Goal: Task Accomplishment & Management: Complete application form

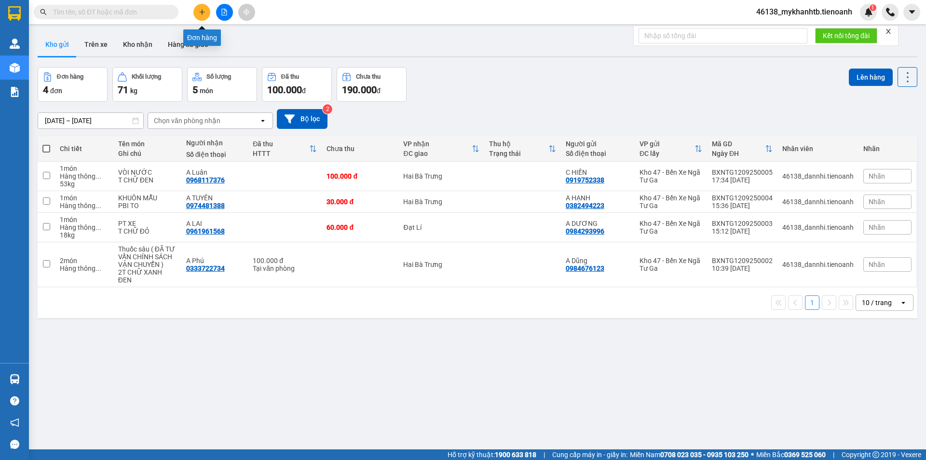
click at [206, 14] on button at bounding box center [201, 12] width 17 height 17
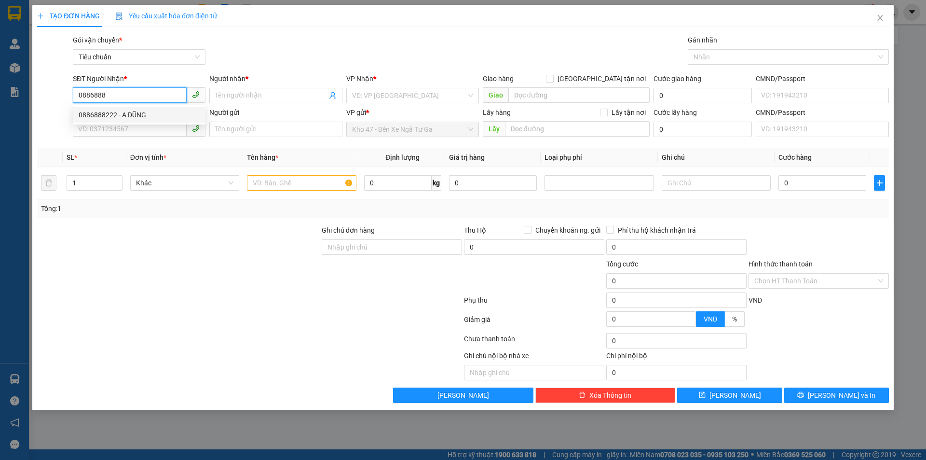
click at [102, 109] on div "0886888222 - A DŨNG" at bounding box center [139, 114] width 133 height 15
type input "0886888222"
type input "A DŨNG"
type input "40.000"
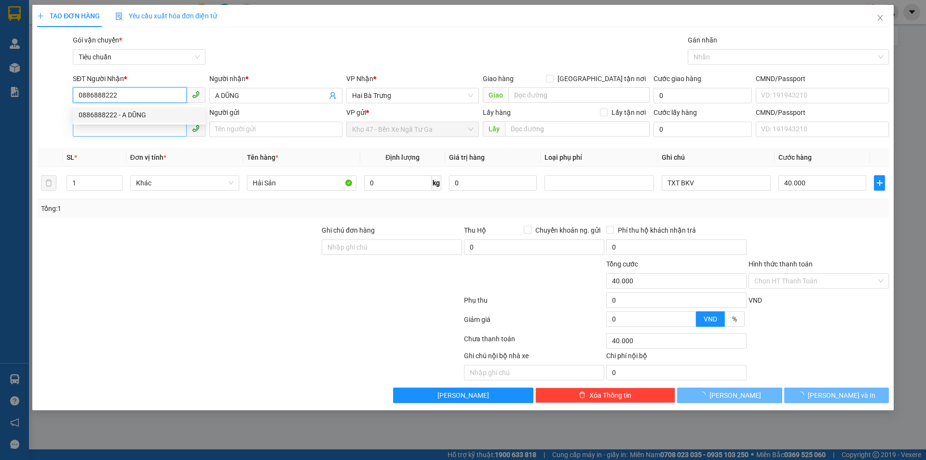
type input "0886888222"
click at [116, 131] on input "SĐT Người Gửi" at bounding box center [130, 128] width 114 height 15
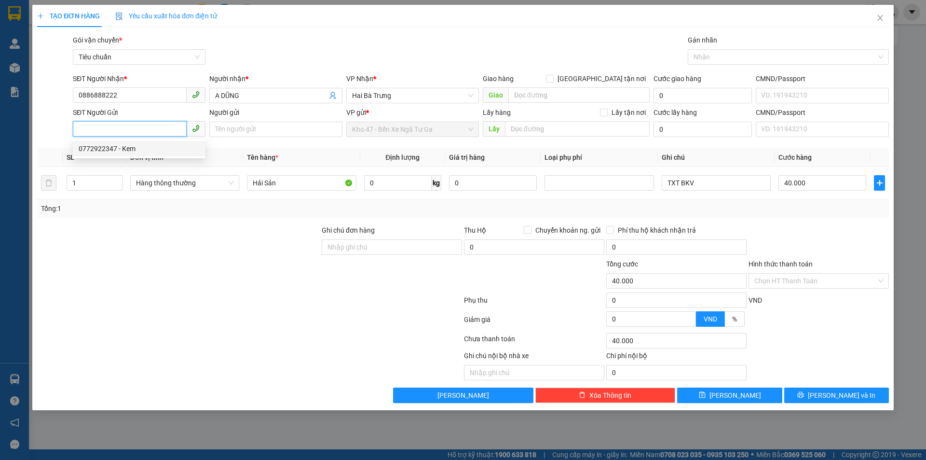
click at [156, 144] on div "0772922347 - Kem" at bounding box center [139, 148] width 121 height 11
type input "0772922347"
type input "Kem"
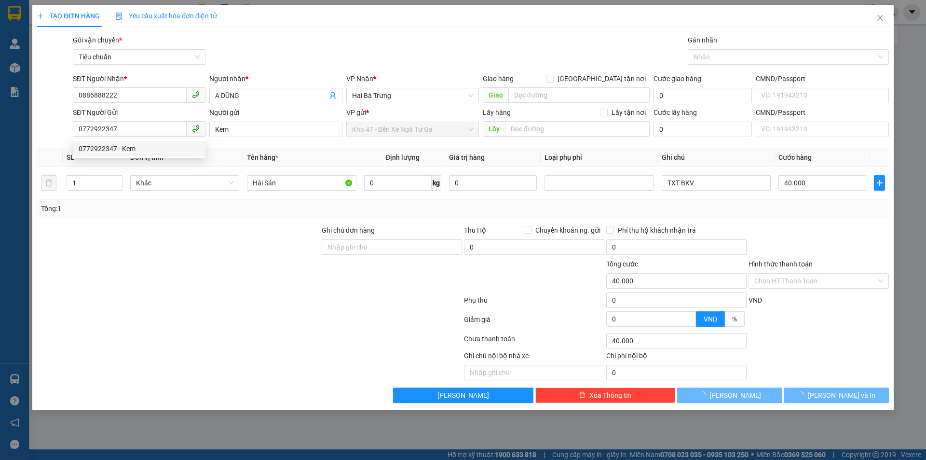
click at [221, 285] on div at bounding box center [178, 276] width 285 height 34
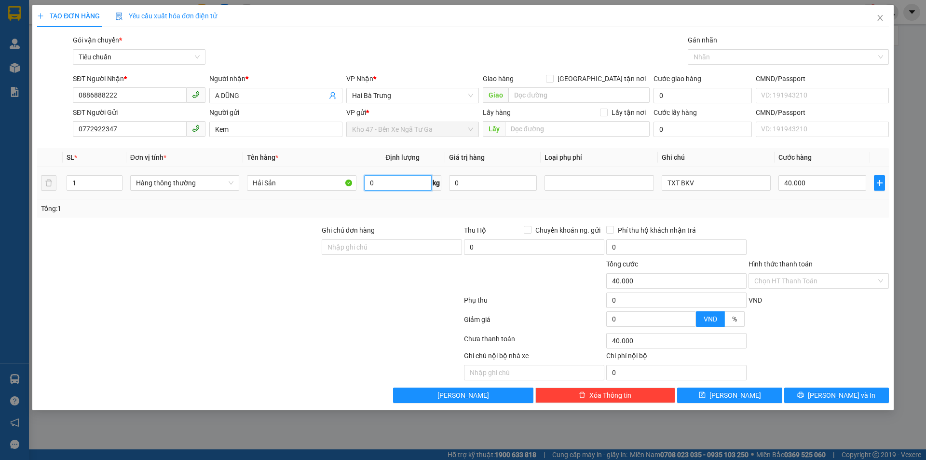
click at [402, 182] on input "0" at bounding box center [398, 182] width 68 height 15
type input "10"
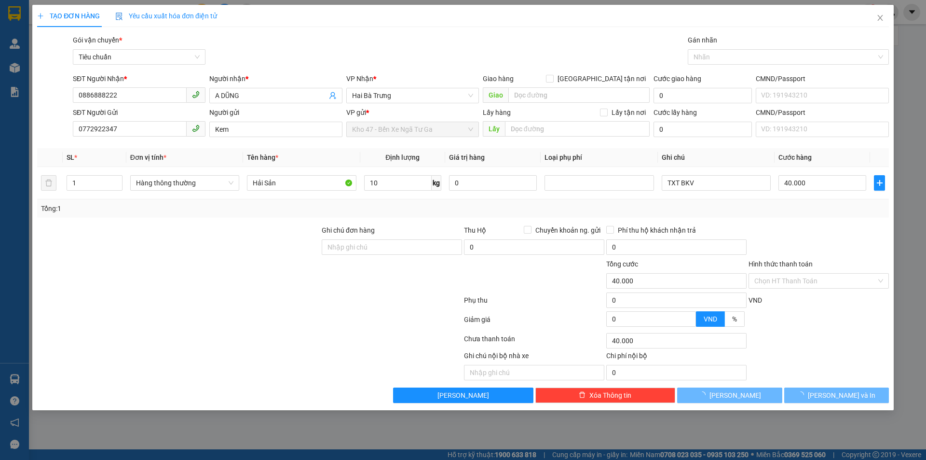
click at [465, 208] on div "Tổng: 1" at bounding box center [463, 208] width 844 height 11
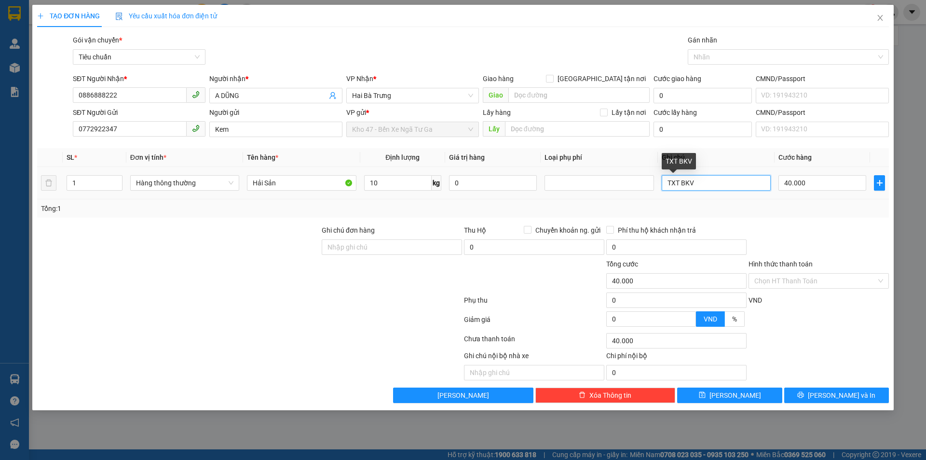
drag, startPoint x: 700, startPoint y: 185, endPoint x: 676, endPoint y: 182, distance: 24.4
click at [676, 182] on input "TXT BKV" at bounding box center [716, 182] width 109 height 15
type input "TXV"
click at [756, 211] on div "Tổng: 1" at bounding box center [463, 208] width 844 height 11
click at [860, 394] on button "[PERSON_NAME] và In" at bounding box center [836, 394] width 105 height 15
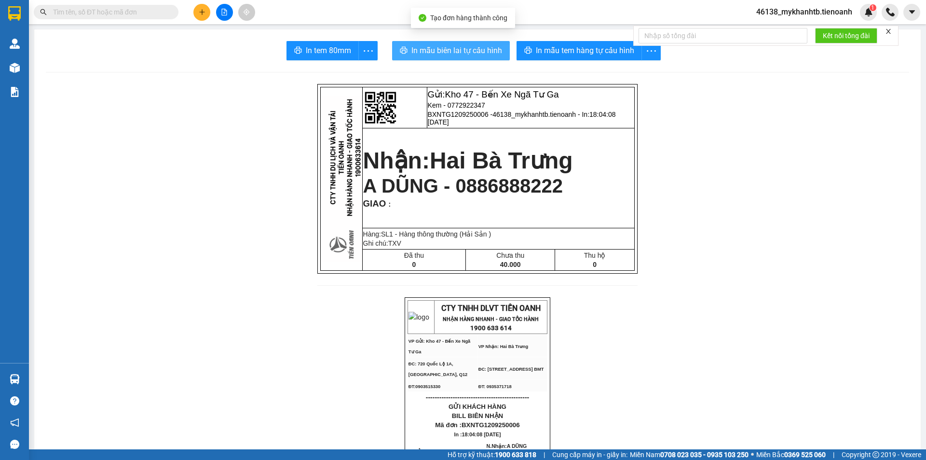
click at [476, 56] on span "In mẫu biên lai tự cấu hình" at bounding box center [457, 50] width 91 height 12
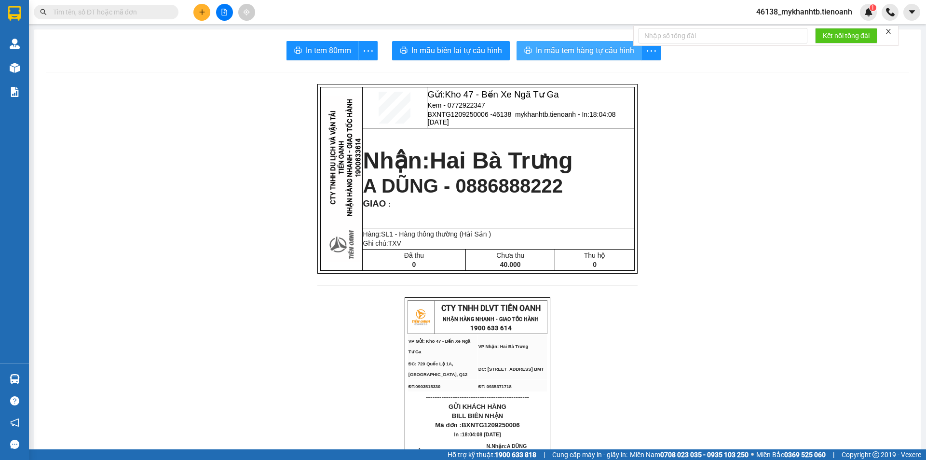
click at [567, 43] on button "In mẫu tem hàng tự cấu hình" at bounding box center [579, 50] width 125 height 19
click at [205, 16] on button at bounding box center [201, 12] width 17 height 17
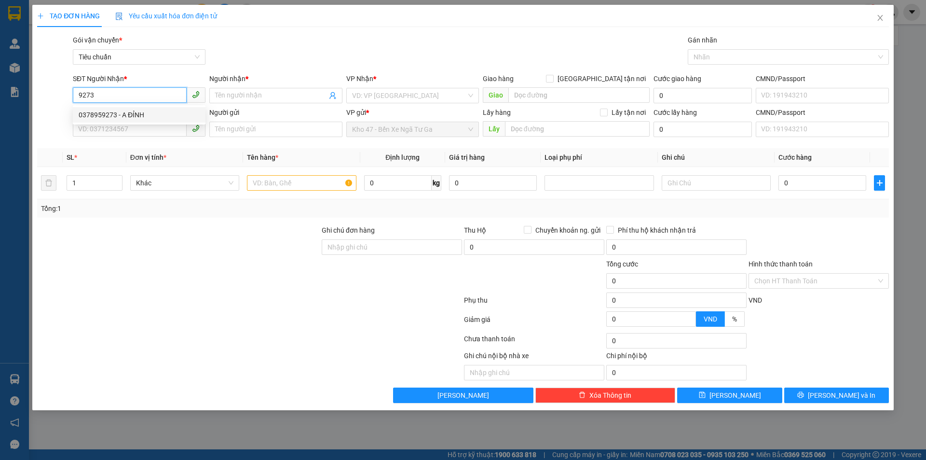
click at [142, 118] on div "0378959273 - A ĐỈNH" at bounding box center [139, 115] width 121 height 11
type input "0378959273"
type input "A ĐỈNH"
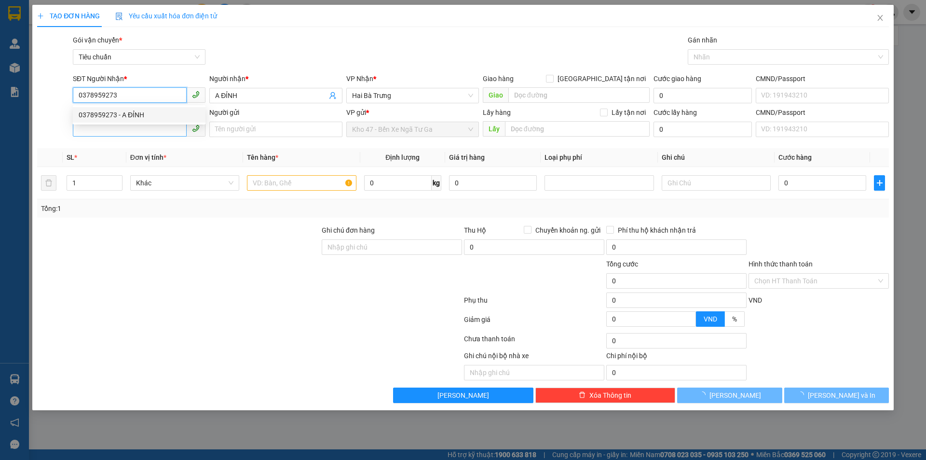
type input "30.000"
type input "0378959273"
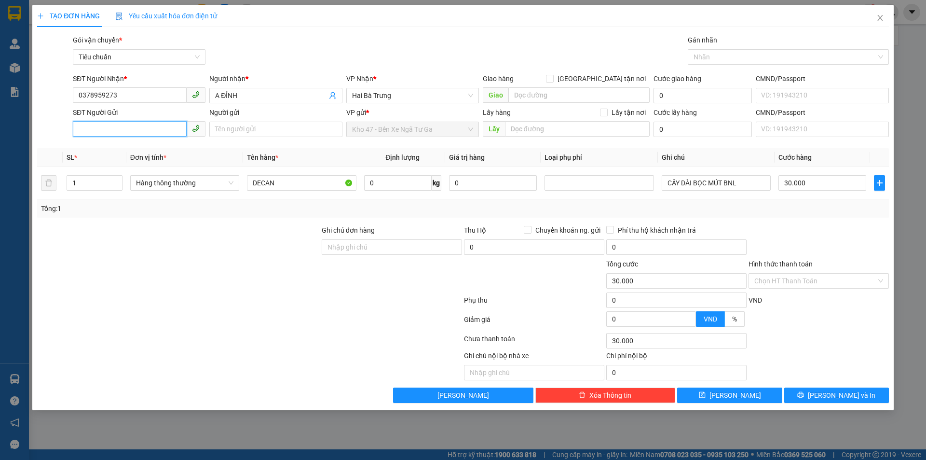
click at [140, 129] on input "SĐT Người Gửi" at bounding box center [130, 128] width 114 height 15
click at [150, 145] on div "0398296296 - A DƯƠNG" at bounding box center [139, 148] width 121 height 11
type input "0398296296"
type input "A DƯƠNG"
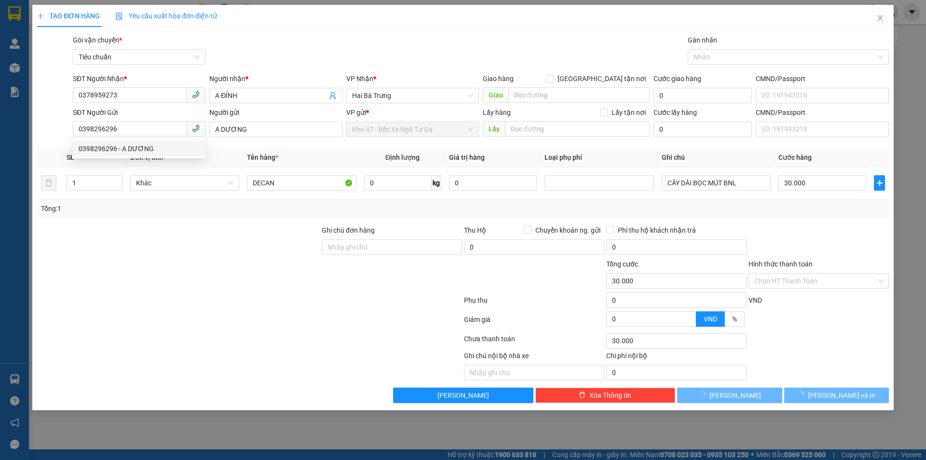
drag, startPoint x: 204, startPoint y: 282, endPoint x: 120, endPoint y: 227, distance: 100.8
click at [198, 278] on div at bounding box center [178, 276] width 285 height 34
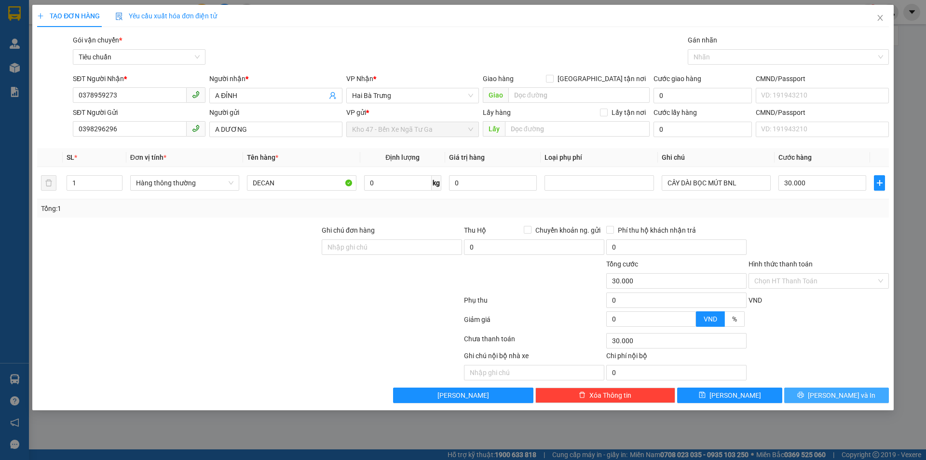
click at [821, 400] on button "[PERSON_NAME] và In" at bounding box center [836, 394] width 105 height 15
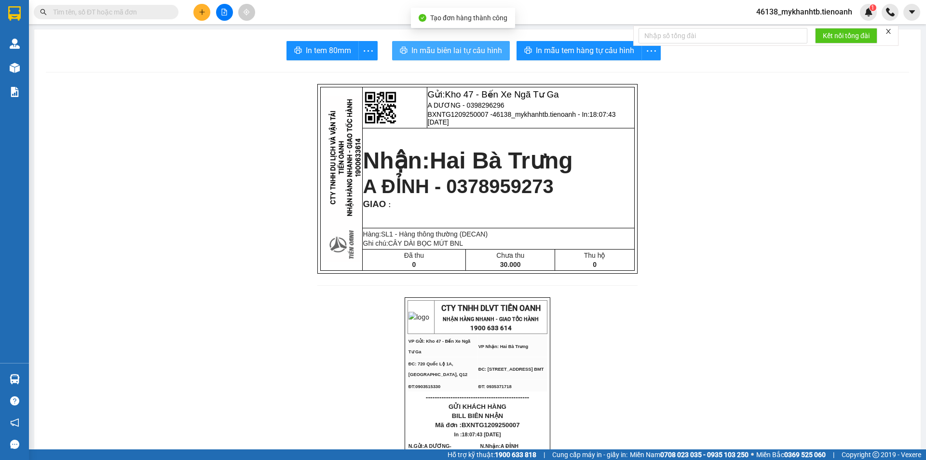
click at [461, 57] on button "In mẫu biên lai tự cấu hình" at bounding box center [451, 50] width 118 height 19
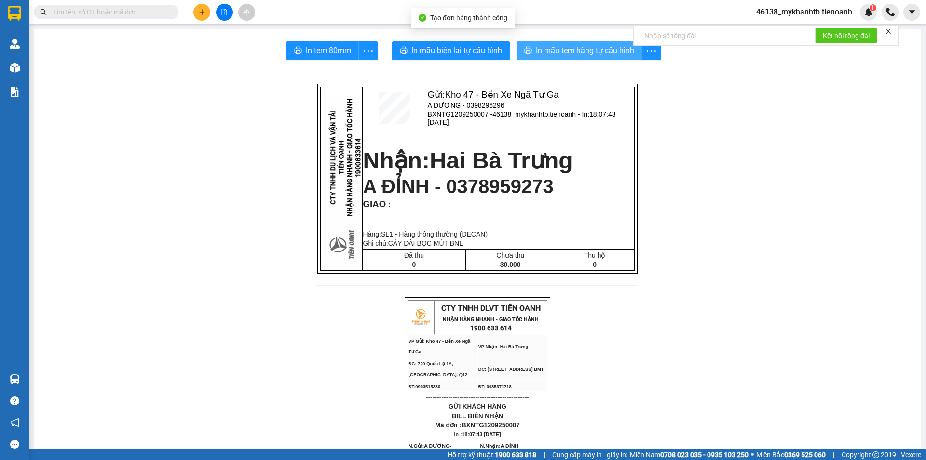
click at [583, 56] on span "In mẫu tem hàng tự cấu hình" at bounding box center [585, 50] width 98 height 12
click at [594, 46] on span "In mẫu tem hàng tự cấu hình" at bounding box center [585, 50] width 98 height 12
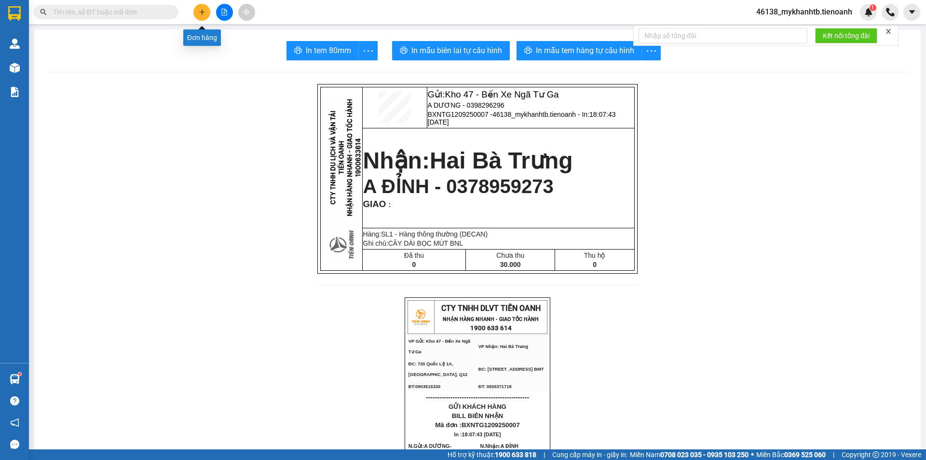
click at [202, 17] on button at bounding box center [201, 12] width 17 height 17
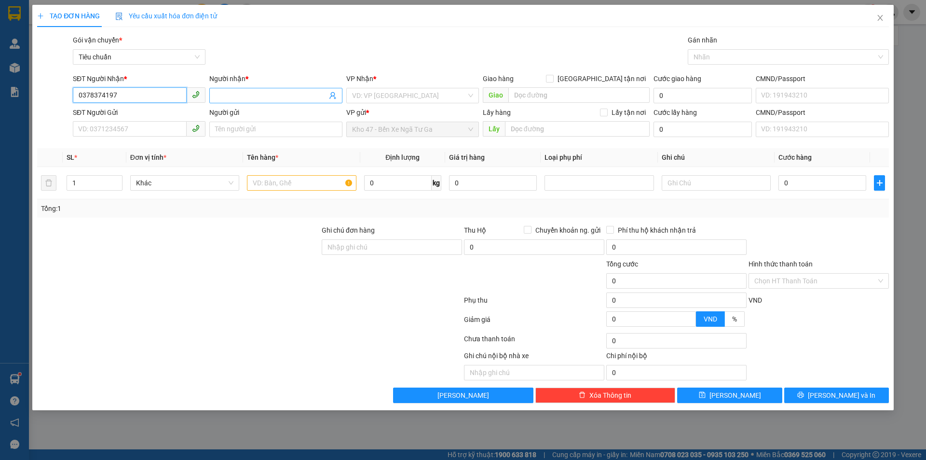
type input "0378374197"
click at [303, 99] on input "Người nhận *" at bounding box center [270, 95] width 111 height 11
type input "A"
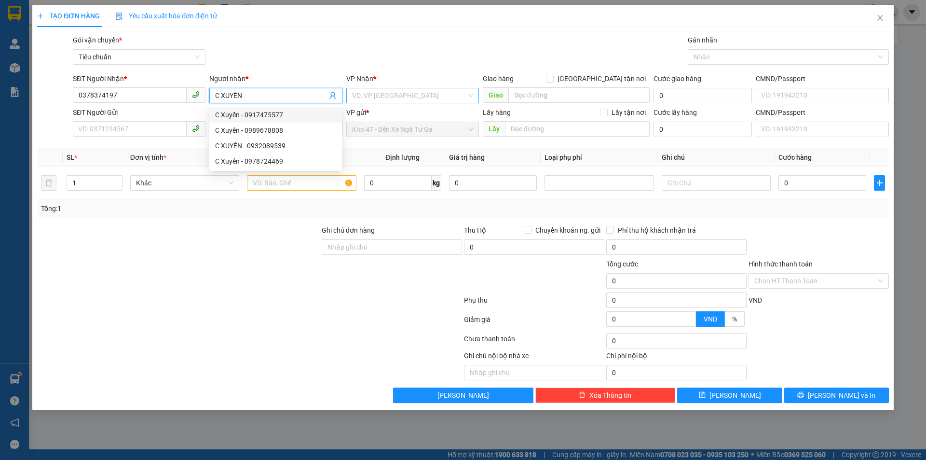
type input "C XUYẾN"
click at [447, 92] on input "search" at bounding box center [409, 95] width 114 height 14
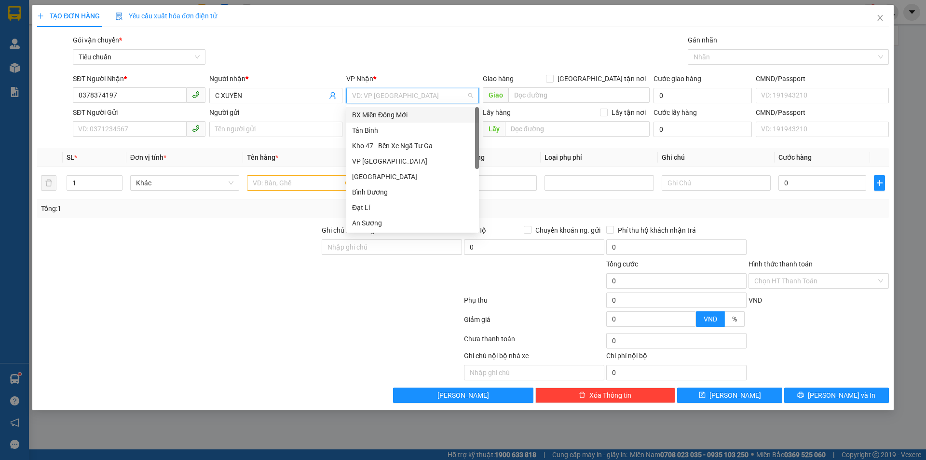
scroll to position [93, 0]
click at [396, 146] on div "Hai Bà Trưng" at bounding box center [412, 145] width 121 height 11
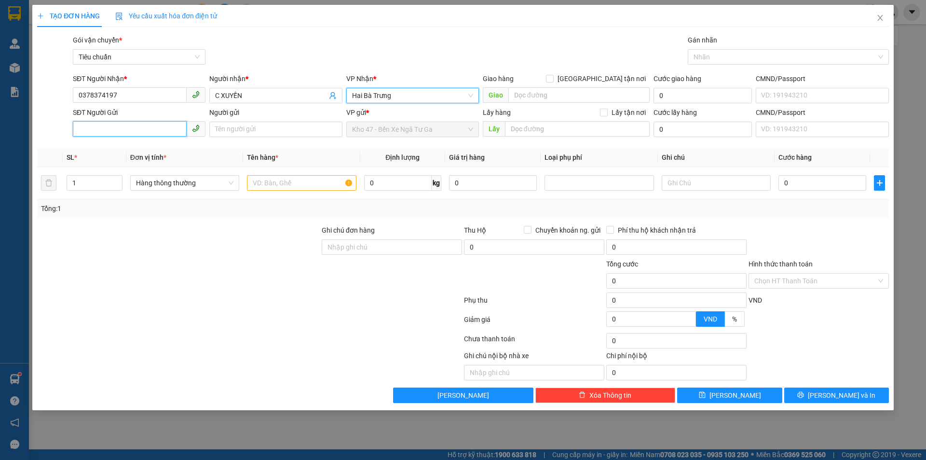
click at [138, 124] on input "SĐT Người Gửi" at bounding box center [130, 128] width 114 height 15
type input "0987908630"
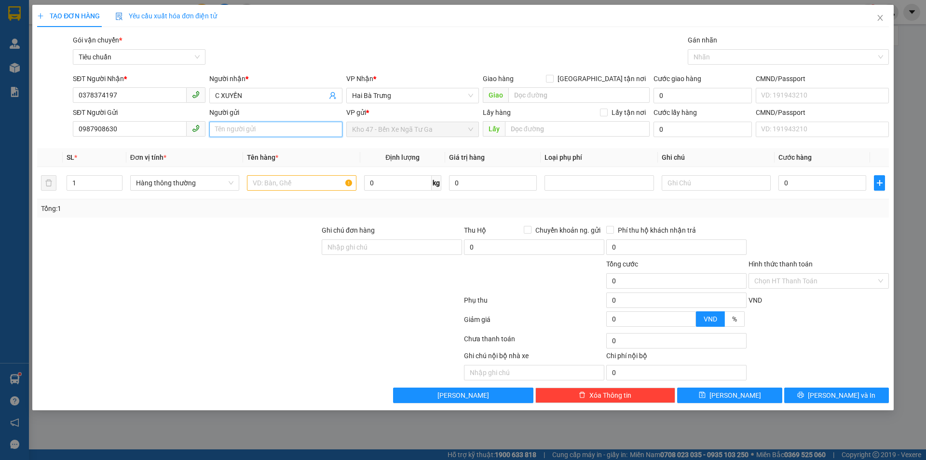
click at [277, 132] on input "Người gửi" at bounding box center [275, 129] width 133 height 15
type input "C HƯƠNG"
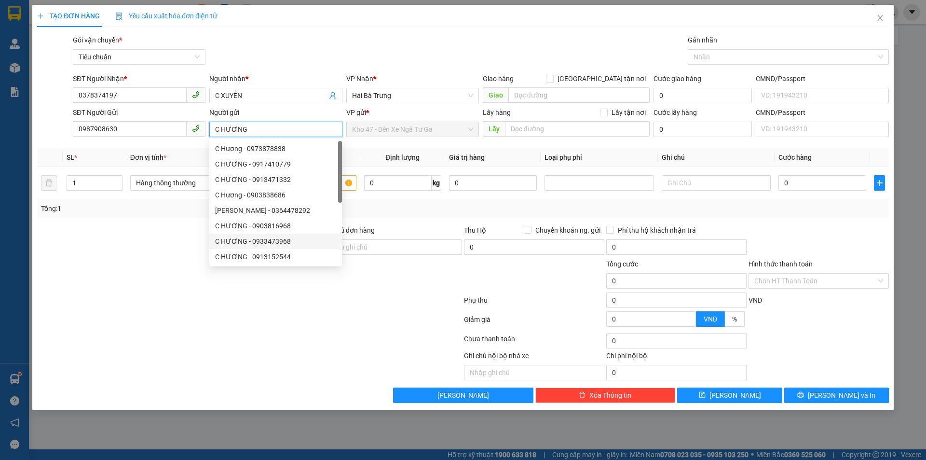
click at [263, 238] on div "C HƯƠNG - 0933473968" at bounding box center [275, 241] width 121 height 11
type input "0933473968"
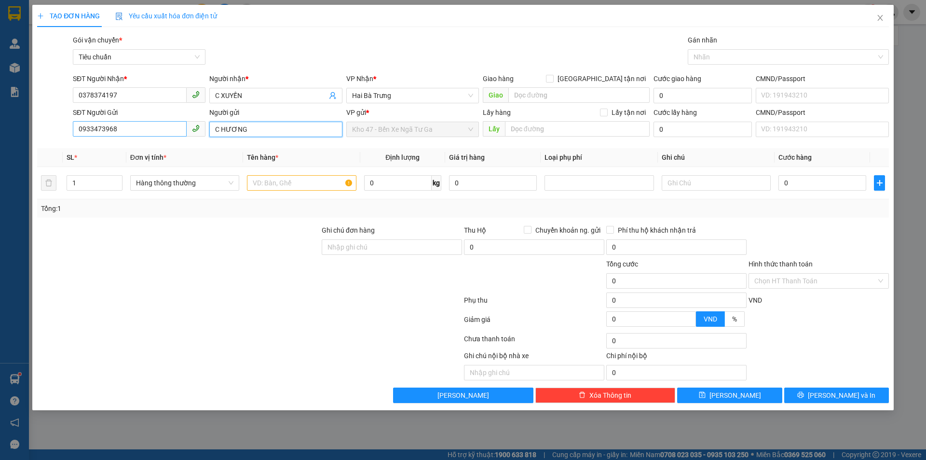
type input "C HƯƠNG"
click at [129, 129] on input "0933473968" at bounding box center [130, 128] width 114 height 15
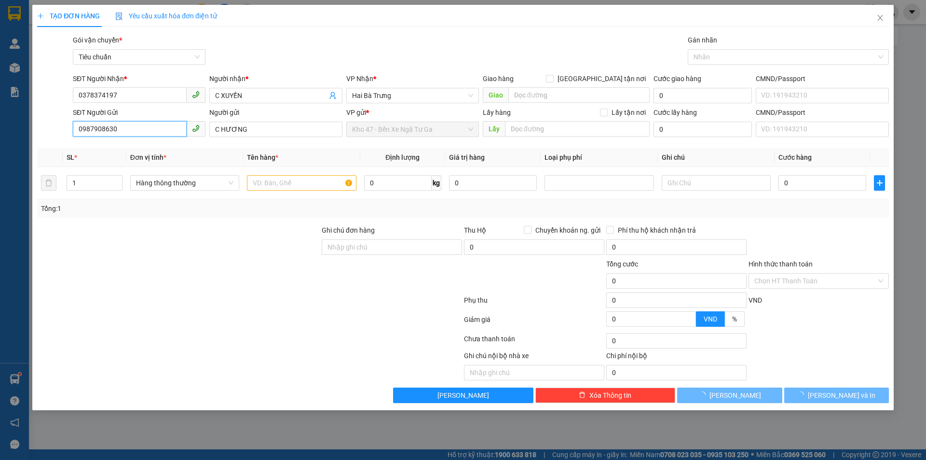
type input "0987908630"
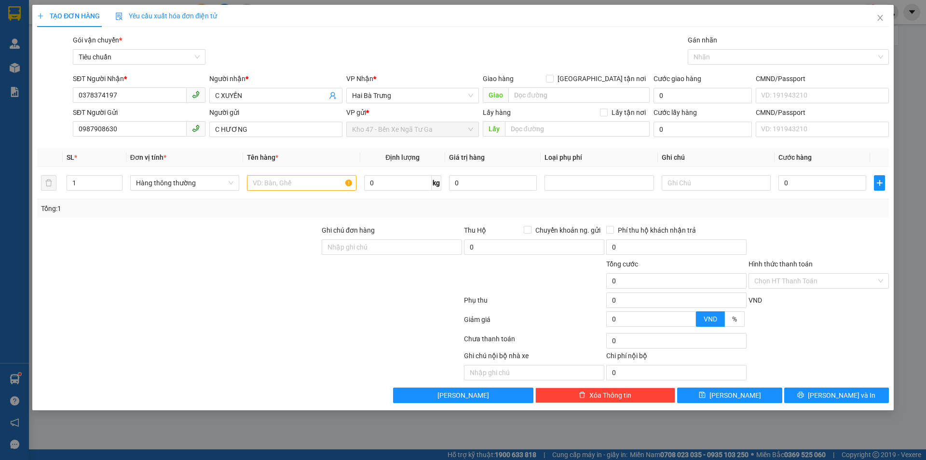
drag, startPoint x: 226, startPoint y: 341, endPoint x: 253, endPoint y: 224, distance: 119.5
click at [226, 337] on div at bounding box center [249, 340] width 427 height 19
click at [285, 187] on input "text" at bounding box center [301, 182] width 109 height 15
type input "BE GỬI"
type input "10"
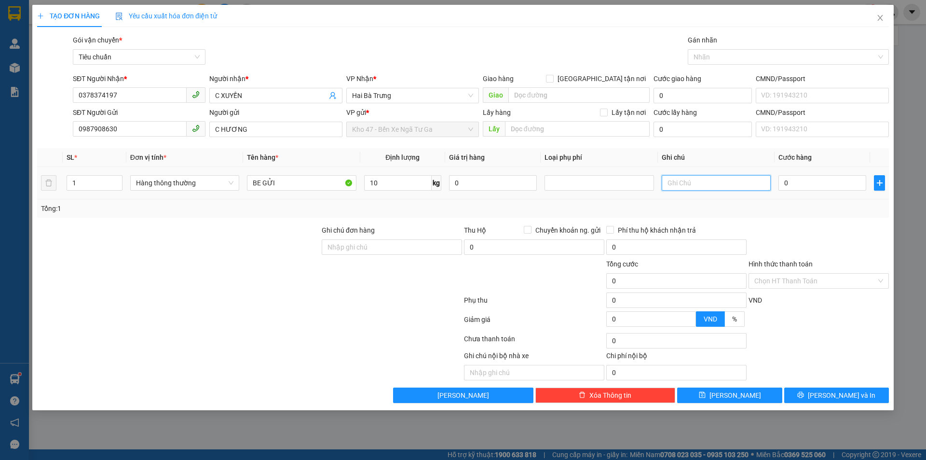
click at [731, 179] on input "text" at bounding box center [716, 182] width 109 height 15
type input "40.000"
type input "TXT BK XANH LÁ"
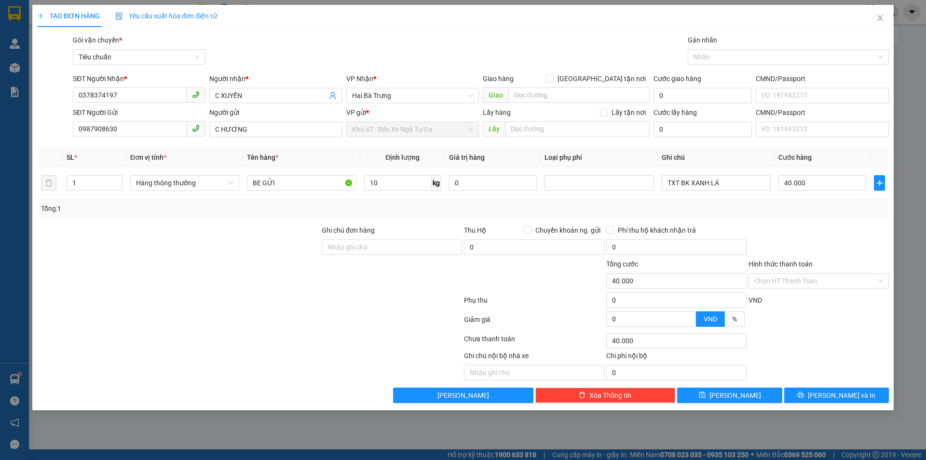
click at [833, 404] on div "TẠO ĐƠN HÀNG Yêu cầu xuất hóa đơn điện tử Transit Pickup Surcharge Ids Transit …" at bounding box center [463, 207] width 862 height 405
click at [832, 394] on span "[PERSON_NAME] và In" at bounding box center [842, 395] width 68 height 11
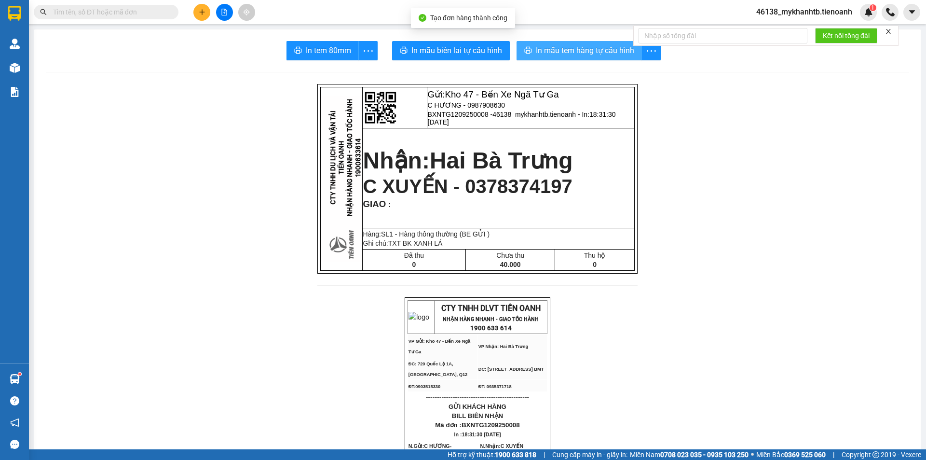
drag, startPoint x: 558, startPoint y: 48, endPoint x: 496, endPoint y: 80, distance: 69.3
click at [556, 48] on span "In mẫu tem hàng tự cấu hình" at bounding box center [585, 50] width 98 height 12
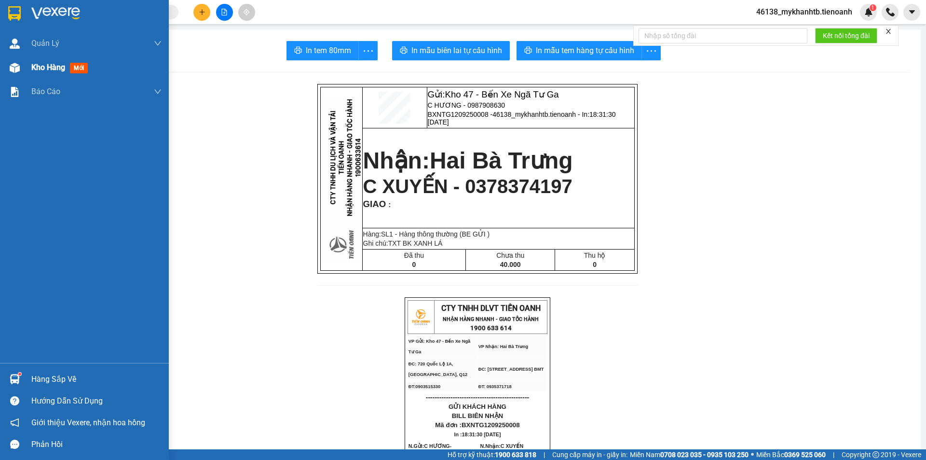
click at [46, 68] on span "Kho hàng" at bounding box center [48, 67] width 34 height 9
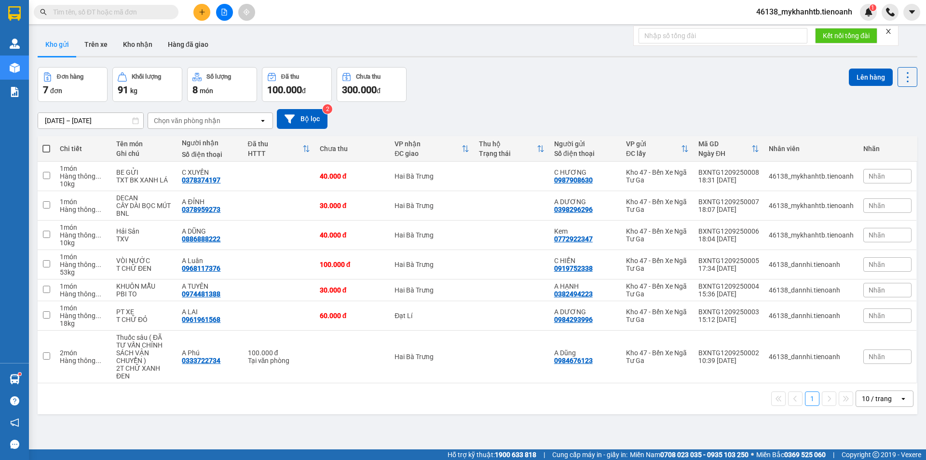
click at [198, 16] on button at bounding box center [201, 12] width 17 height 17
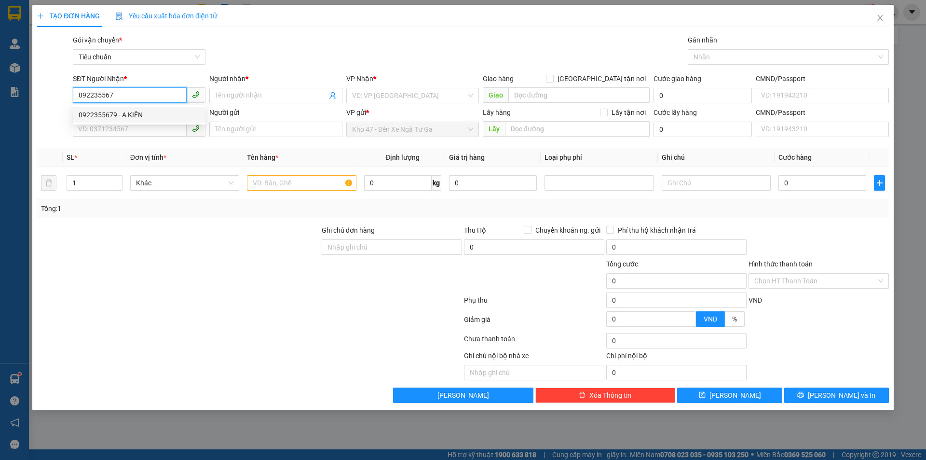
click at [142, 116] on div "0922355679 - A KIÊN" at bounding box center [139, 115] width 121 height 11
type input "0922355679"
type input "A KIÊN"
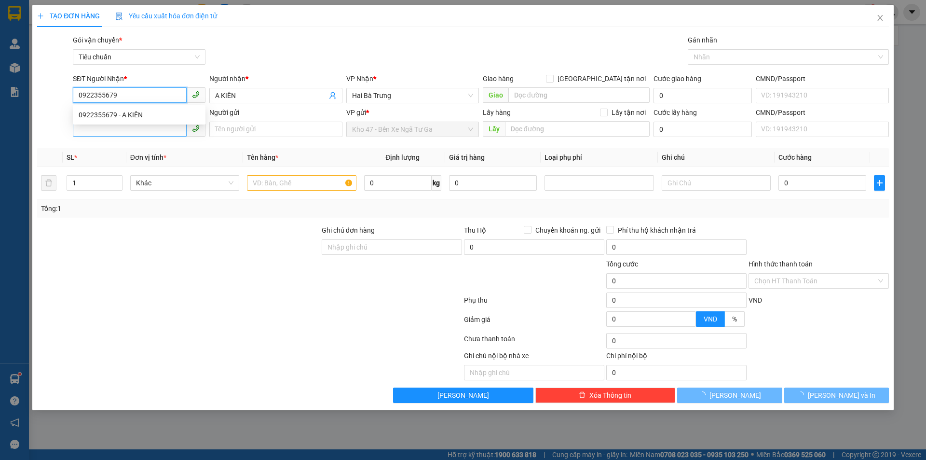
type input "30.000"
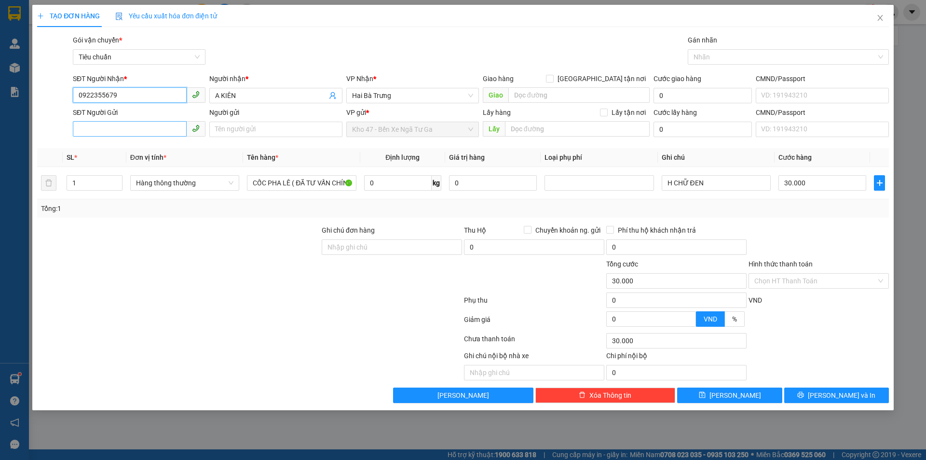
type input "0922355679"
click at [149, 130] on input "SĐT Người Gửi" at bounding box center [130, 128] width 114 height 15
click at [162, 151] on div "0936683539 - A TUẤN" at bounding box center [139, 148] width 121 height 11
type input "0936683539"
type input "A TUẤN"
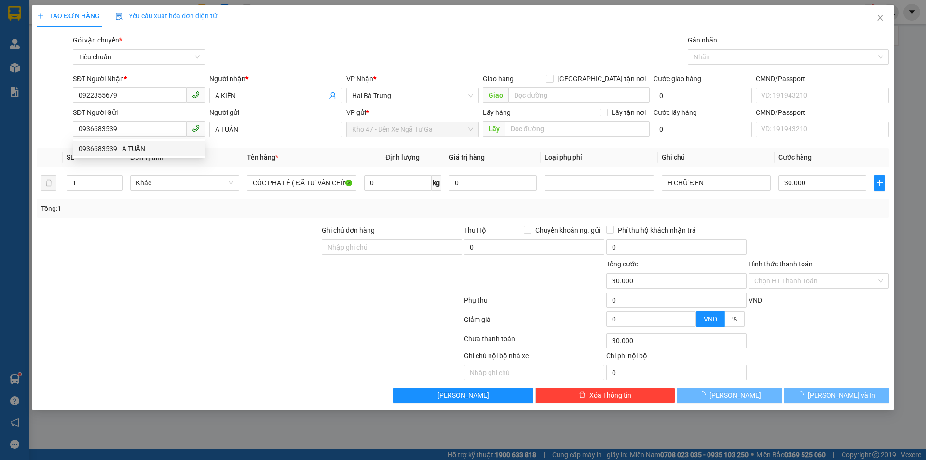
drag, startPoint x: 238, startPoint y: 319, endPoint x: 423, endPoint y: 157, distance: 245.5
click at [238, 319] on div at bounding box center [249, 321] width 427 height 19
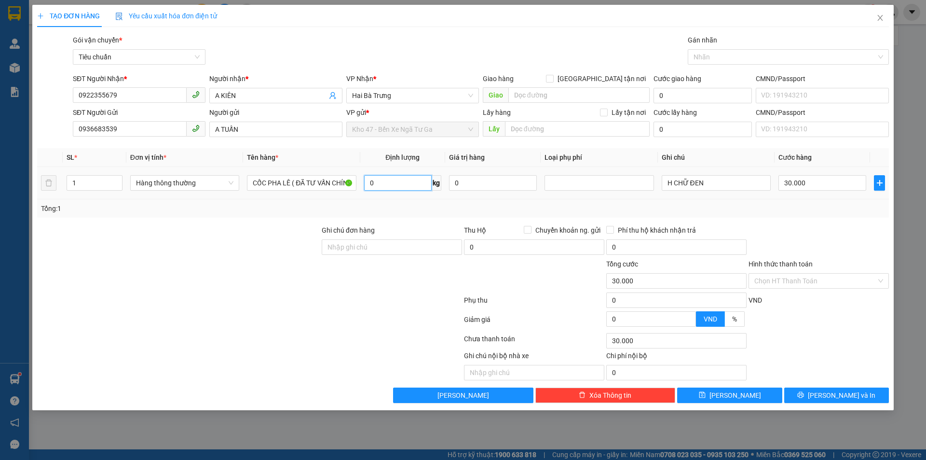
click at [385, 180] on input "0" at bounding box center [398, 182] width 68 height 15
type input "4"
click at [197, 222] on div "Transit Pickup Surcharge Ids Transit Deliver Surcharge Ids Transit Deliver Surc…" at bounding box center [463, 219] width 852 height 368
click at [706, 182] on input "H CHỮ ĐEN" at bounding box center [716, 182] width 109 height 15
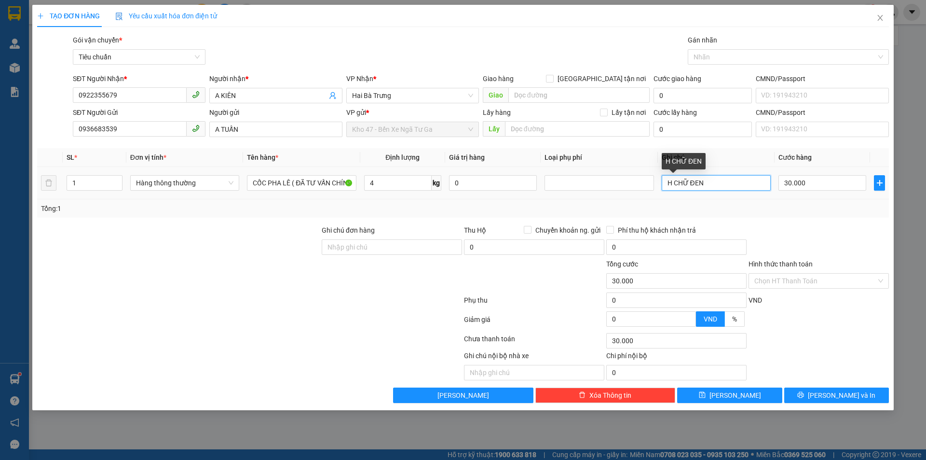
click at [706, 182] on input "H CHỮ ĐEN" at bounding box center [716, 182] width 109 height 15
click at [748, 225] on div at bounding box center [819, 242] width 142 height 34
drag, startPoint x: 849, startPoint y: 398, endPoint x: 863, endPoint y: 304, distance: 95.1
click at [863, 304] on div "Transit Pickup Surcharge Ids Transit Deliver Surcharge Ids Transit Deliver Surc…" at bounding box center [463, 219] width 852 height 368
click at [830, 284] on input "Hình thức thanh toán" at bounding box center [816, 281] width 122 height 14
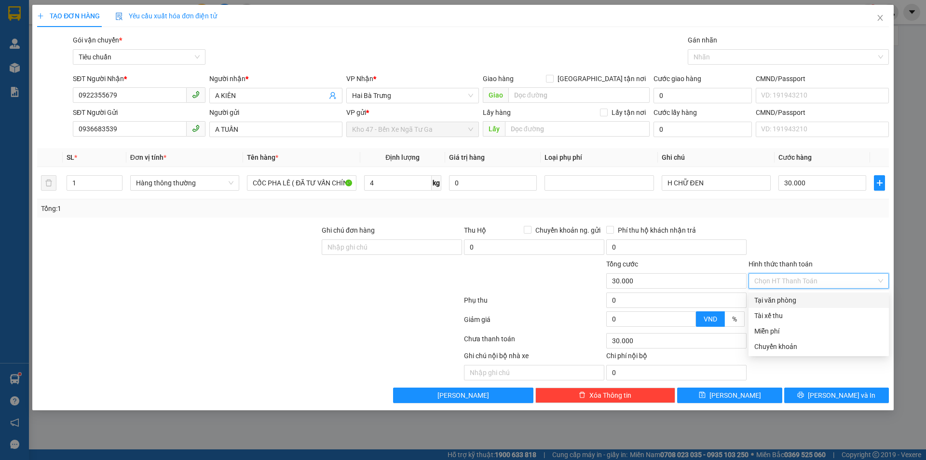
click at [836, 301] on div "Tại văn phòng" at bounding box center [819, 300] width 129 height 11
type input "0"
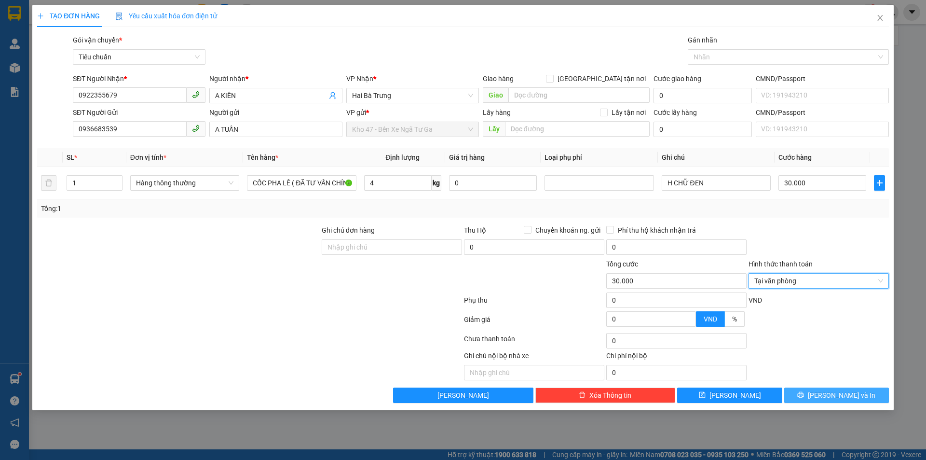
click at [837, 390] on span "[PERSON_NAME] và In" at bounding box center [842, 395] width 68 height 11
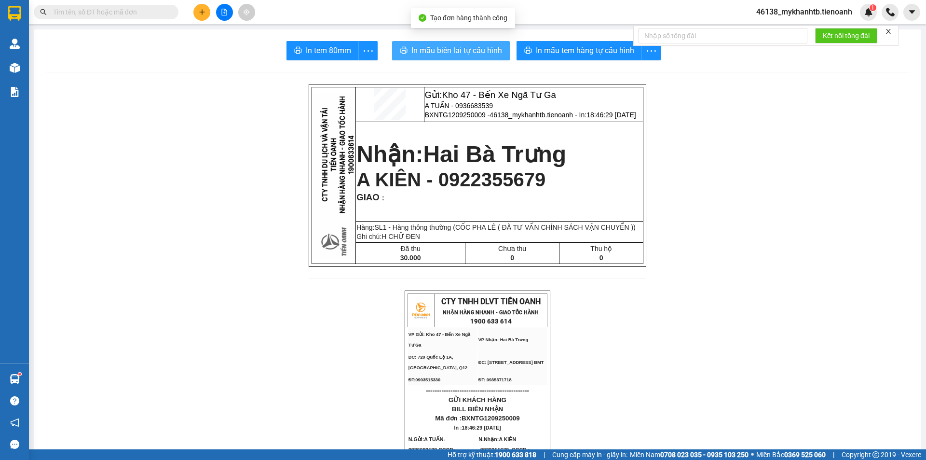
drag, startPoint x: 498, startPoint y: 54, endPoint x: 468, endPoint y: 87, distance: 44.8
click at [498, 54] on span "In mẫu biên lai tự cấu hình" at bounding box center [457, 50] width 91 height 12
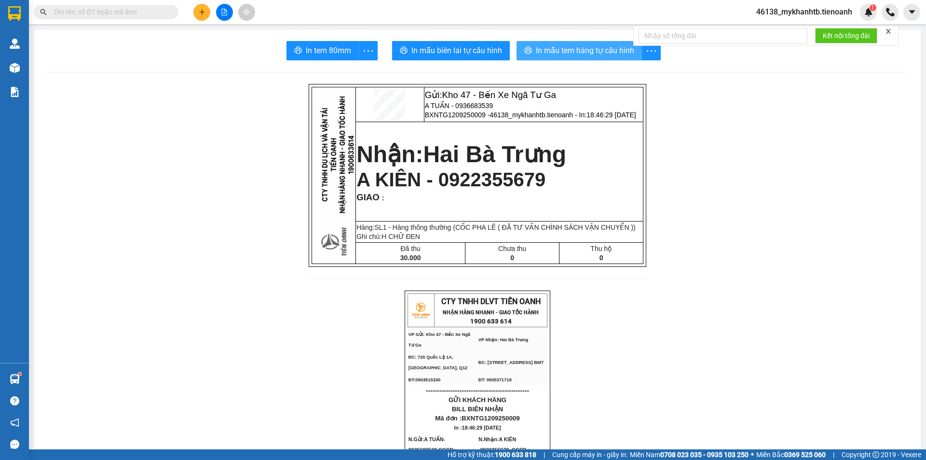
click at [596, 50] on span "In mẫu tem hàng tự cấu hình" at bounding box center [585, 50] width 98 height 12
click at [203, 12] on icon "plus" at bounding box center [201, 12] width 5 height 0
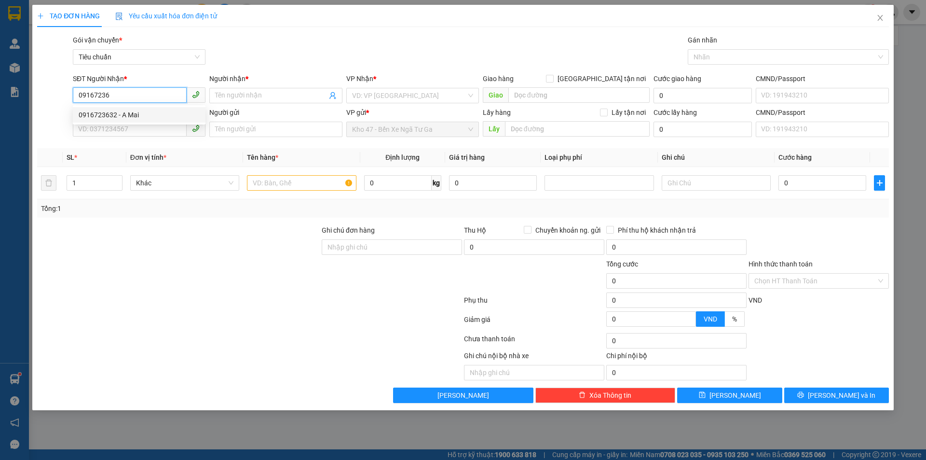
click at [160, 119] on div "0916723632 - A Mai" at bounding box center [139, 115] width 121 height 11
type input "0916723632"
type input "A Mai"
type input "0916723632"
type input "60.000"
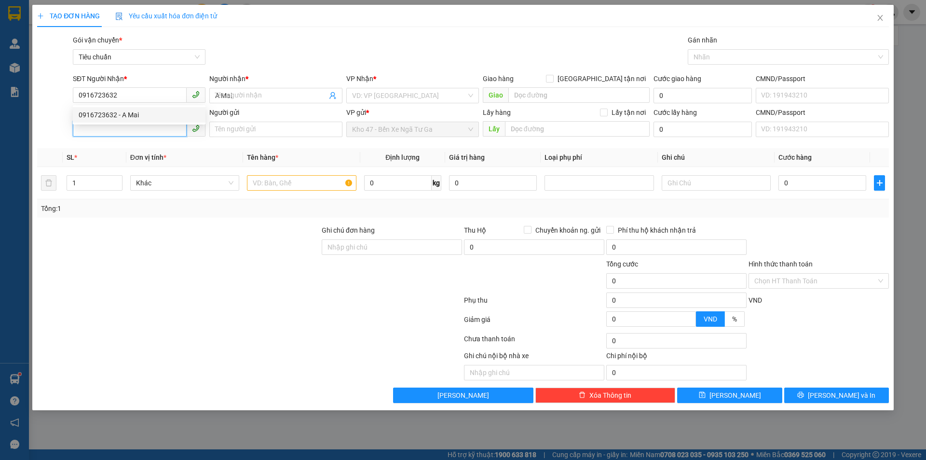
type input "60.000"
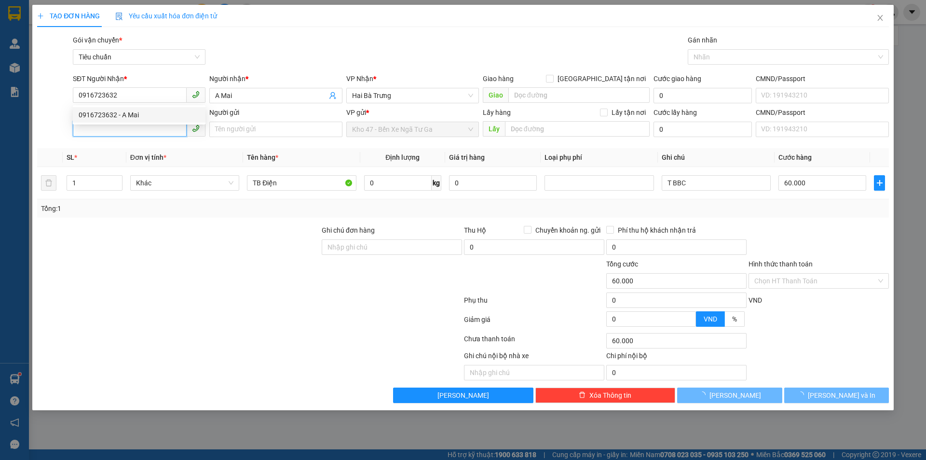
click at [159, 130] on input "SĐT Người Gửi" at bounding box center [130, 128] width 114 height 15
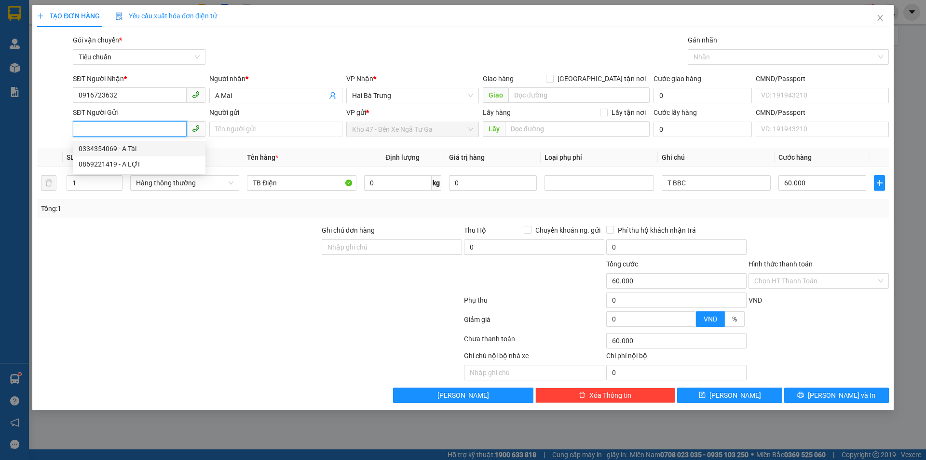
click at [161, 151] on div "0334354069 - A Tài" at bounding box center [139, 148] width 121 height 11
type input "0334354069"
type input "A Tài"
drag, startPoint x: 222, startPoint y: 295, endPoint x: 234, endPoint y: 251, distance: 45.5
click at [220, 295] on div at bounding box center [249, 301] width 427 height 19
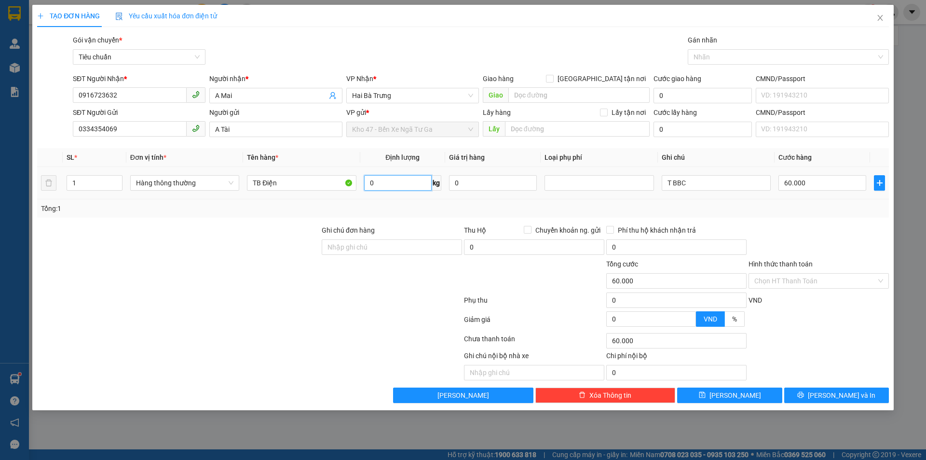
click at [404, 185] on input "0" at bounding box center [398, 182] width 68 height 15
type input "15"
click at [801, 199] on td "60.000" at bounding box center [823, 183] width 96 height 32
type input "50.000"
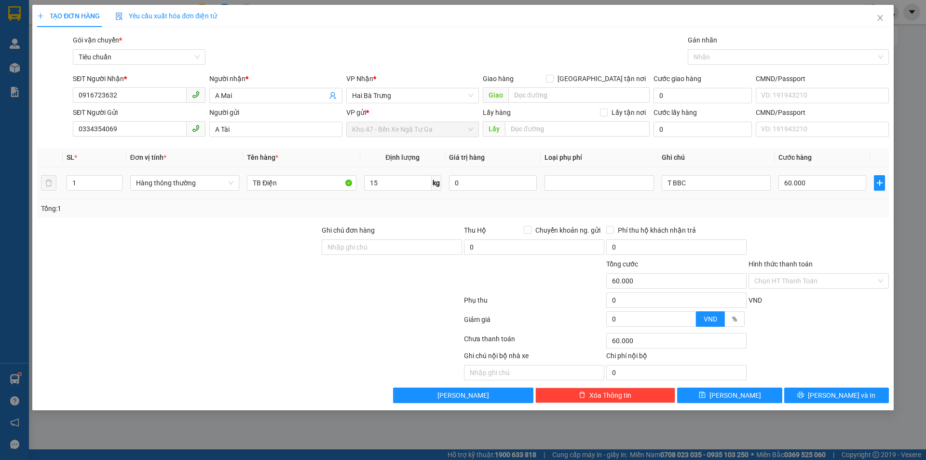
type input "50.000"
click at [836, 185] on input "50.000" at bounding box center [823, 182] width 88 height 15
click at [822, 280] on input "Hình thức thanh toán" at bounding box center [816, 281] width 122 height 14
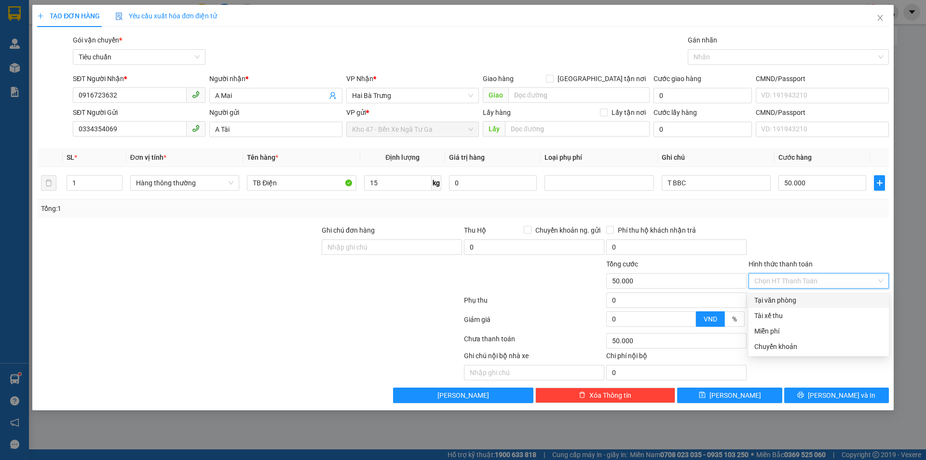
click at [822, 293] on div "Tại văn phòng" at bounding box center [819, 299] width 140 height 15
type input "0"
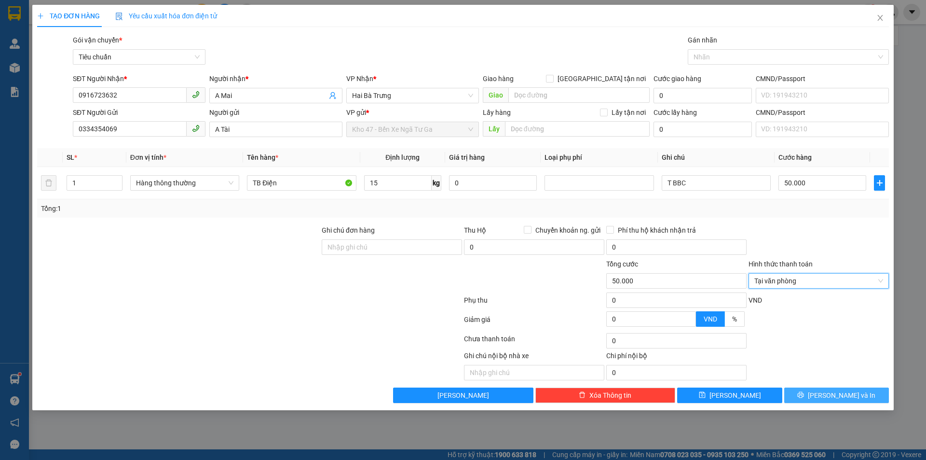
click at [853, 398] on span "[PERSON_NAME] và In" at bounding box center [842, 395] width 68 height 11
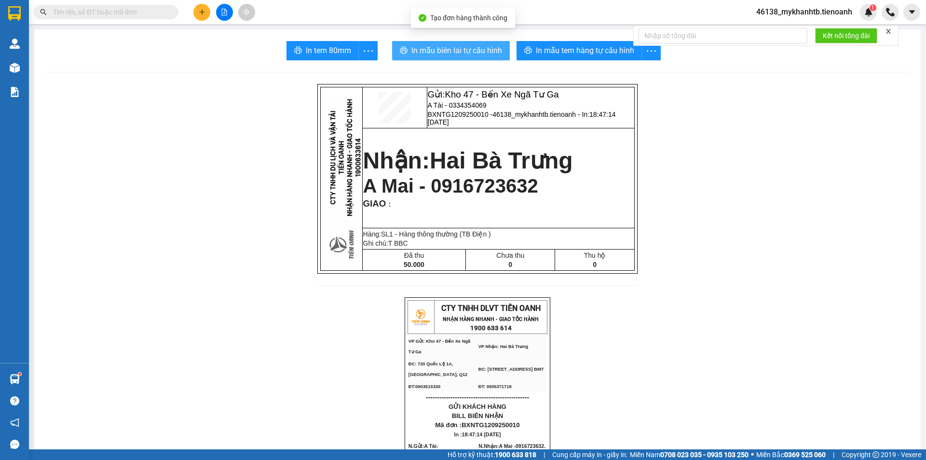
click at [445, 54] on span "In mẫu biên lai tự cấu hình" at bounding box center [457, 50] width 91 height 12
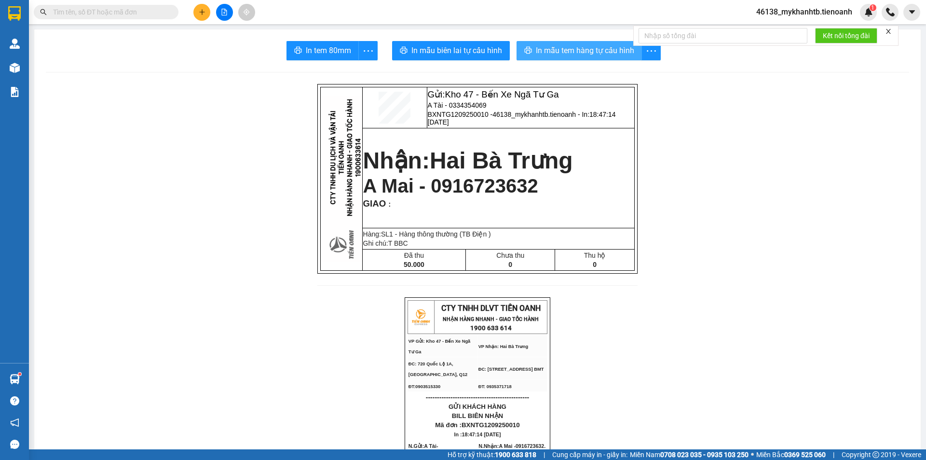
click at [569, 48] on span "In mẫu tem hàng tự cấu hình" at bounding box center [585, 50] width 98 height 12
click at [202, 12] on icon "plus" at bounding box center [201, 12] width 5 height 0
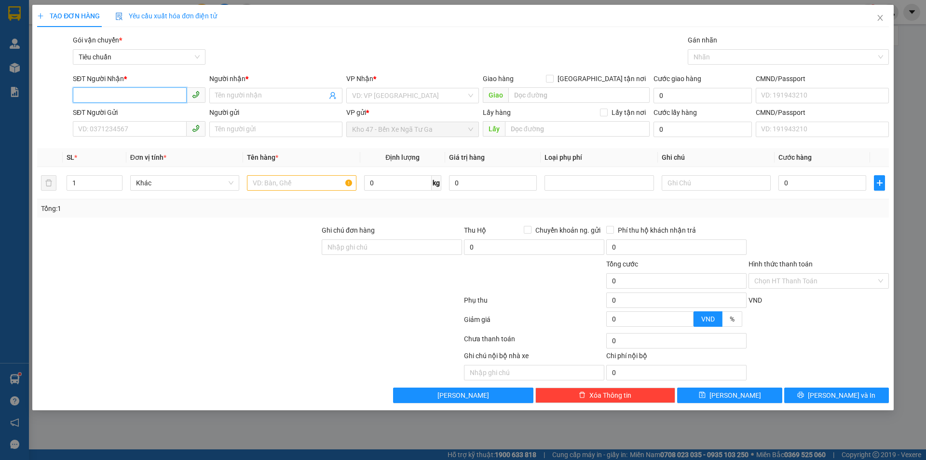
click at [128, 97] on input "SĐT Người Nhận *" at bounding box center [130, 94] width 114 height 15
type input "0359740069"
click at [299, 99] on input "Người nhận *" at bounding box center [270, 95] width 111 height 11
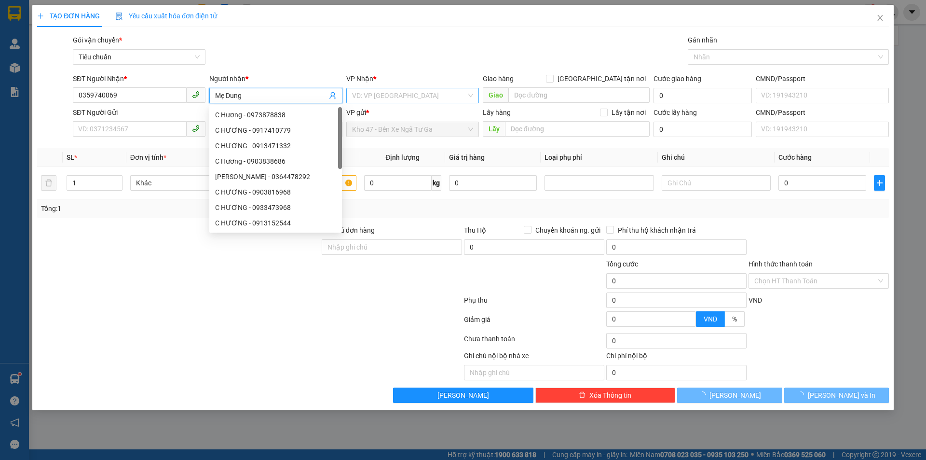
type input "Mẹ Dung"
click at [395, 96] on input "search" at bounding box center [409, 95] width 114 height 14
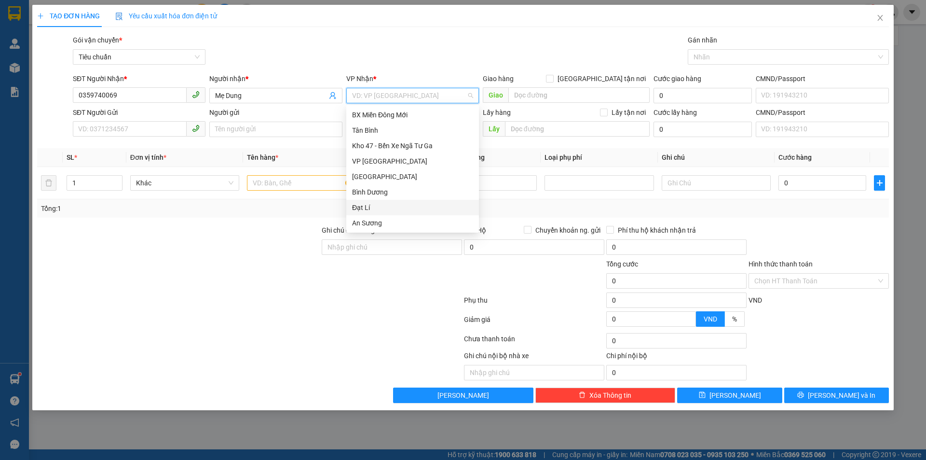
drag, startPoint x: 387, startPoint y: 212, endPoint x: 114, endPoint y: 118, distance: 289.0
click at [386, 212] on div "Đạt Lí" at bounding box center [412, 207] width 121 height 11
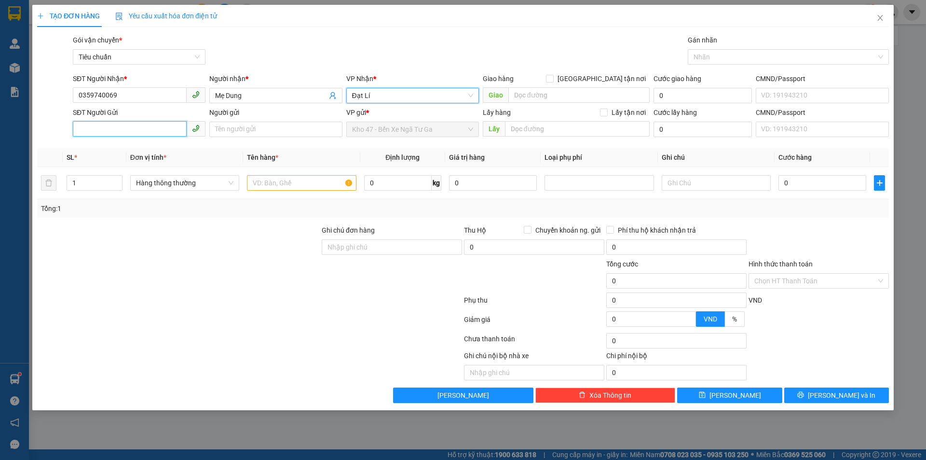
click at [121, 128] on input "SĐT Người Gửi" at bounding box center [130, 128] width 114 height 15
type input "0962444410"
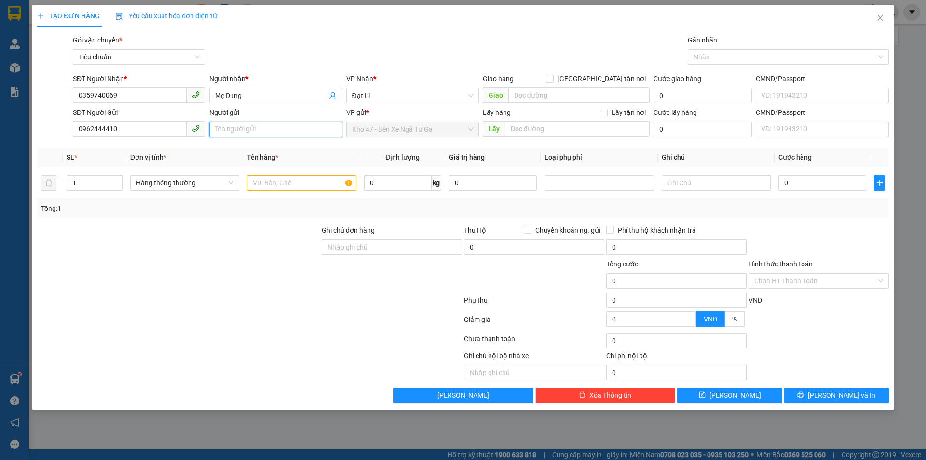
click at [254, 130] on input "Người gửi" at bounding box center [275, 129] width 133 height 15
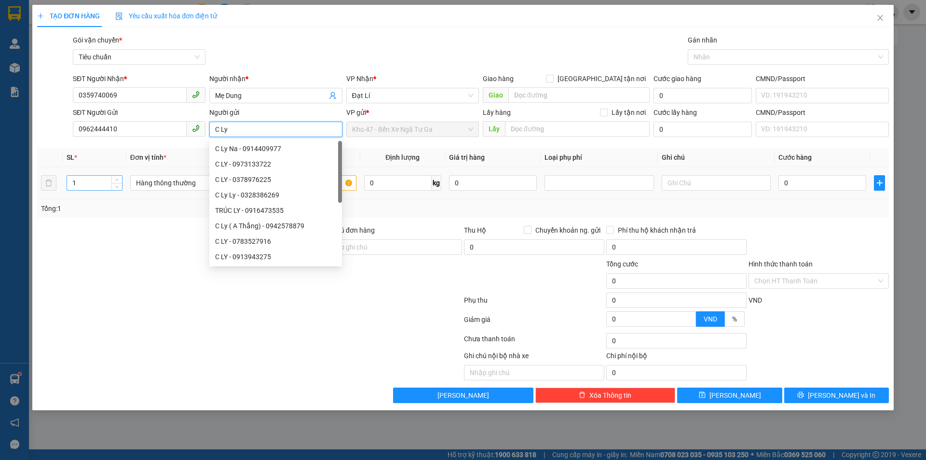
type input "C Ly"
drag, startPoint x: 81, startPoint y: 187, endPoint x: 63, endPoint y: 187, distance: 18.3
click at [63, 187] on td "1" at bounding box center [95, 183] width 64 height 32
type input "2"
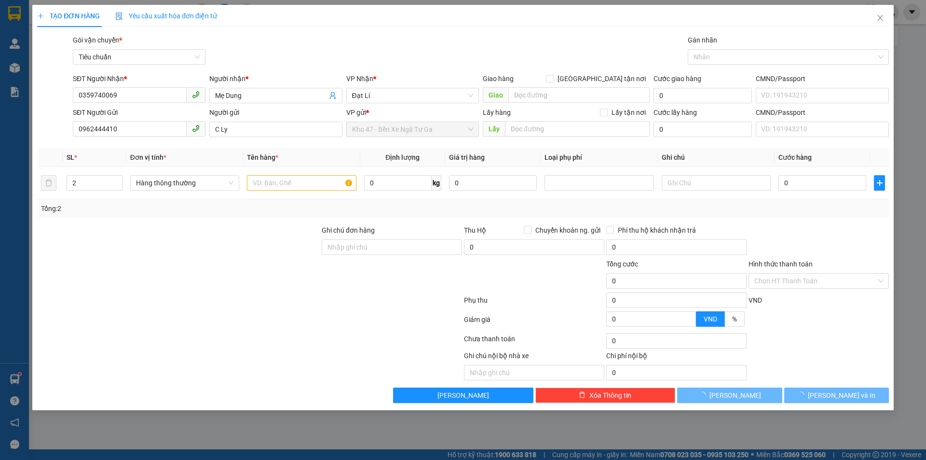
click at [85, 209] on div "Tổng: 2" at bounding box center [199, 208] width 316 height 11
click at [284, 179] on input "text" at bounding box center [301, 182] width 109 height 15
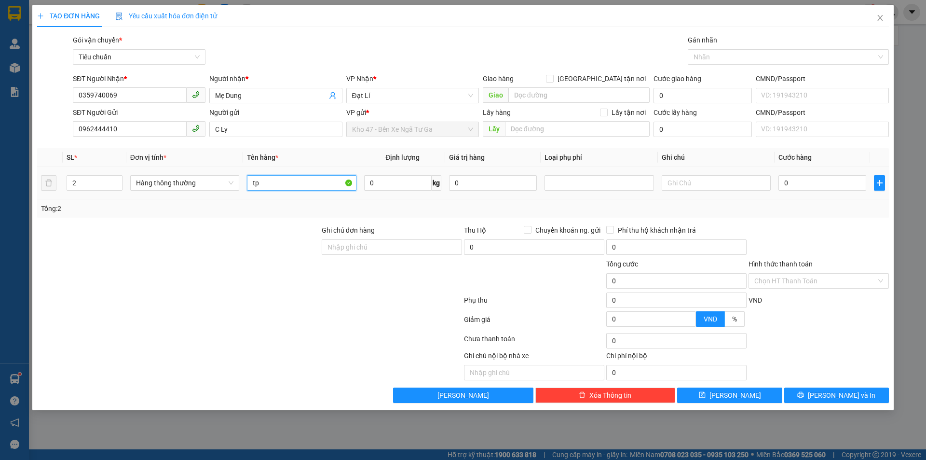
type input "t"
type input "TPCN"
click at [402, 183] on input "0" at bounding box center [398, 182] width 68 height 15
type input "14"
click at [678, 180] on input "text" at bounding box center [716, 182] width 109 height 15
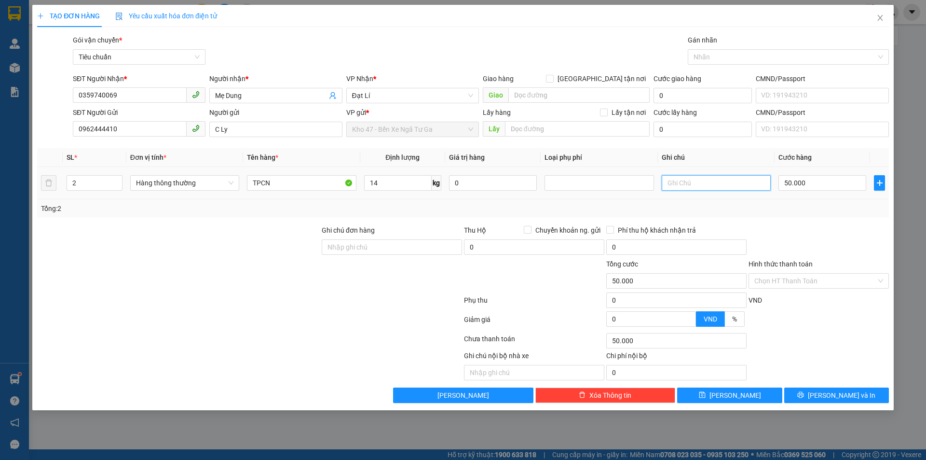
type input "50.000"
type input "2T BỌC MÚT XỐP"
click at [788, 225] on div at bounding box center [819, 242] width 142 height 34
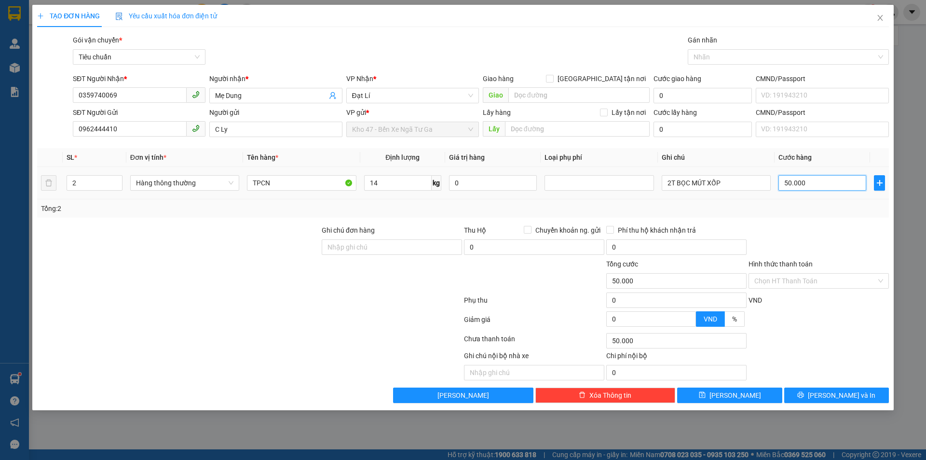
click at [818, 187] on input "50.000" at bounding box center [823, 182] width 88 height 15
type input "1"
type input "10"
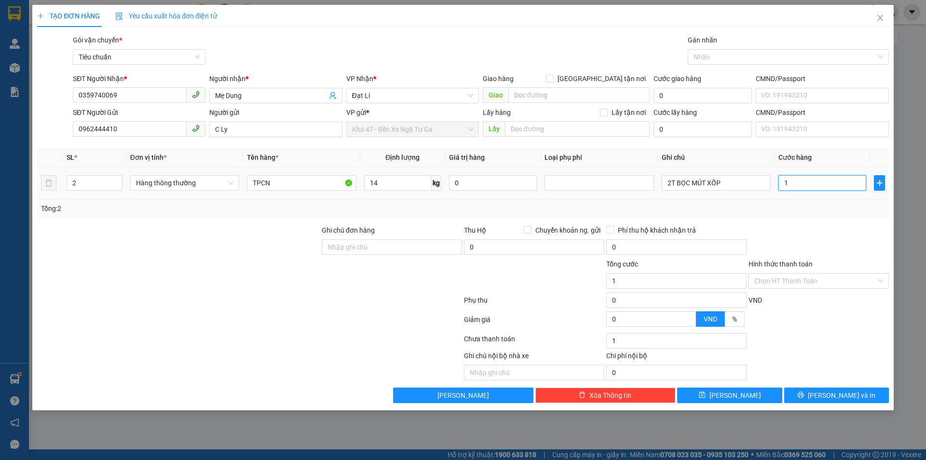
type input "10"
type input "100"
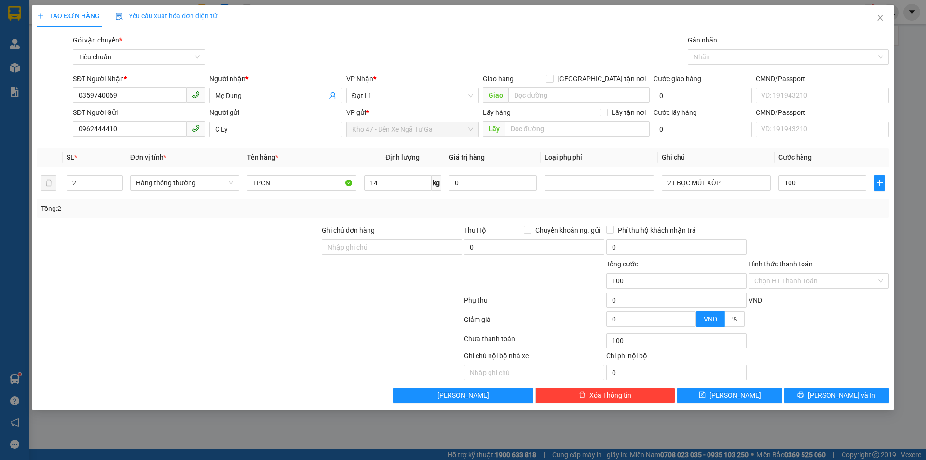
type input "100.000"
click at [838, 216] on div "Tổng: 2" at bounding box center [463, 208] width 852 height 18
click at [820, 283] on input "Hình thức thanh toán" at bounding box center [816, 281] width 122 height 14
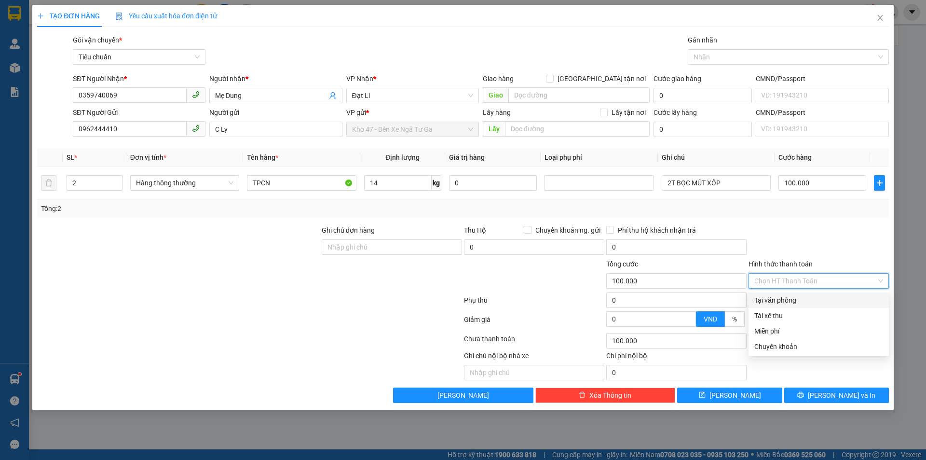
click at [818, 296] on div "Tại văn phòng" at bounding box center [819, 300] width 129 height 11
type input "0"
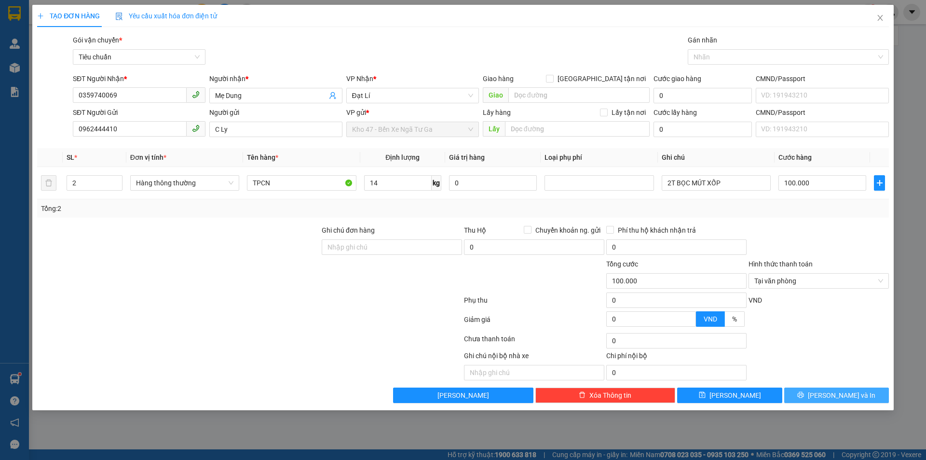
click at [828, 393] on span "[PERSON_NAME] và In" at bounding box center [842, 395] width 68 height 11
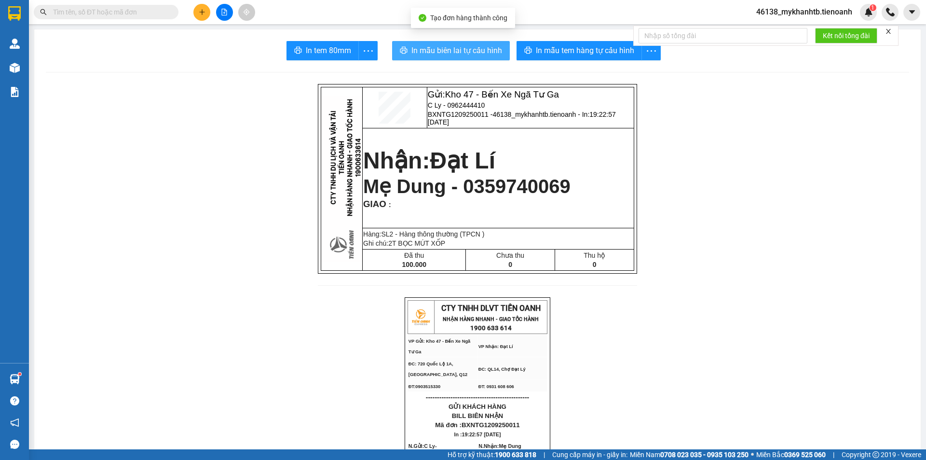
click at [482, 52] on span "In mẫu biên lai tự cấu hình" at bounding box center [457, 50] width 91 height 12
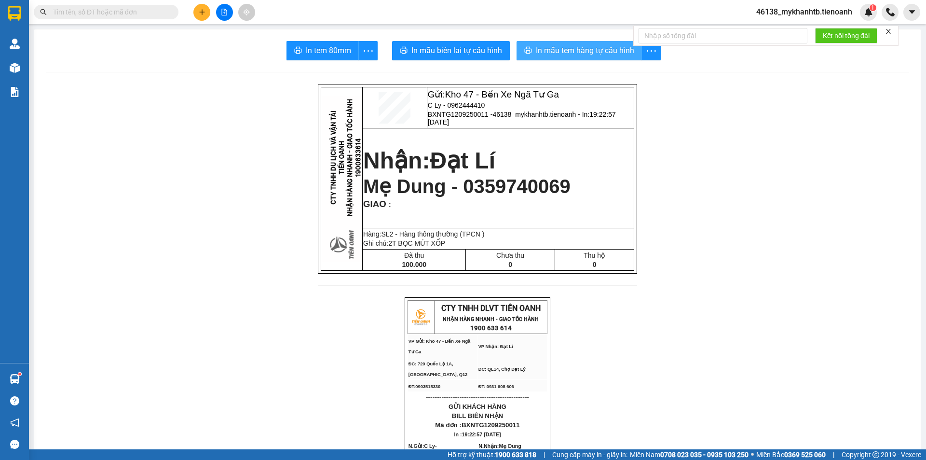
click at [571, 52] on span "In mẫu tem hàng tự cấu hình" at bounding box center [585, 50] width 98 height 12
click at [509, 197] on span "Mẹ Dung - 0359740069" at bounding box center [466, 186] width 207 height 21
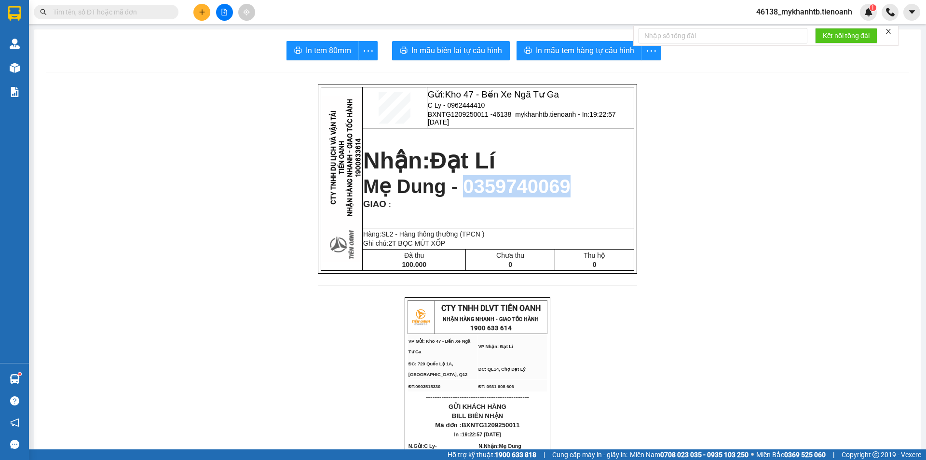
click at [509, 197] on span "Mẹ Dung - 0359740069" at bounding box center [466, 186] width 207 height 21
copy span "0359740069"
click at [199, 12] on icon "plus" at bounding box center [202, 12] width 7 height 7
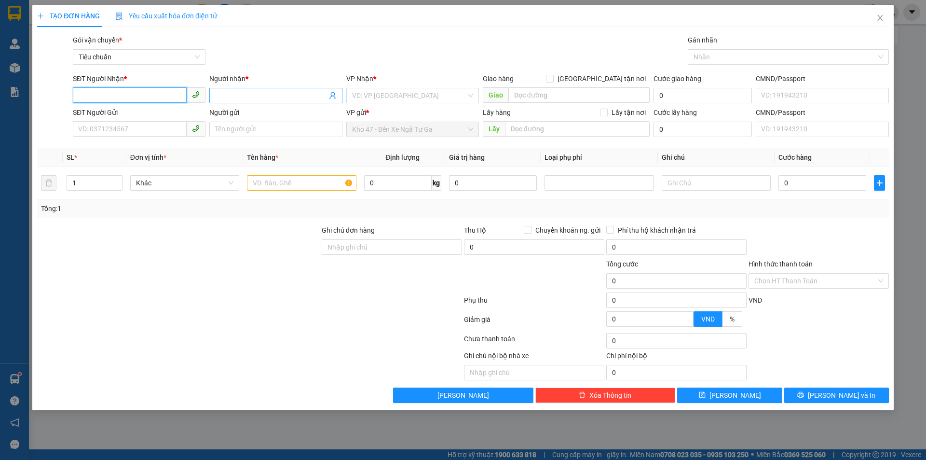
paste input "0359740069"
type input "0359740069"
click at [210, 255] on div at bounding box center [178, 242] width 285 height 34
click at [203, 177] on span "Khác" at bounding box center [184, 183] width 97 height 14
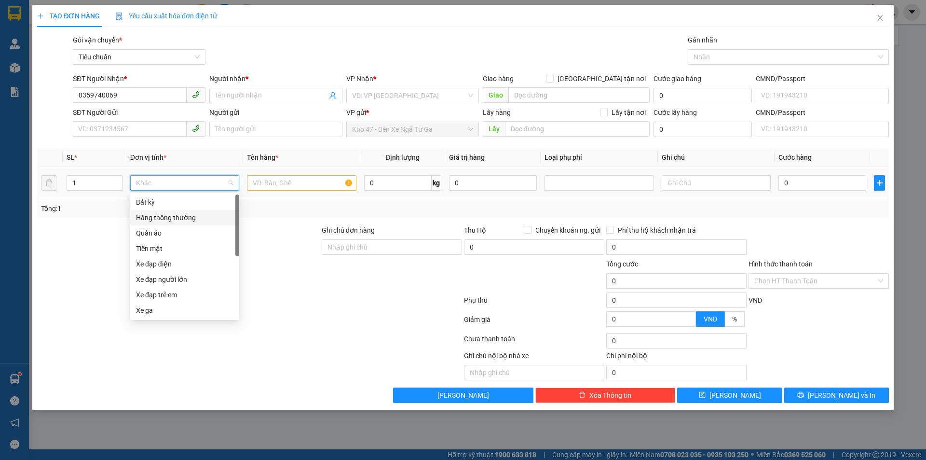
click at [188, 220] on div "Hàng thông thường" at bounding box center [184, 217] width 97 height 11
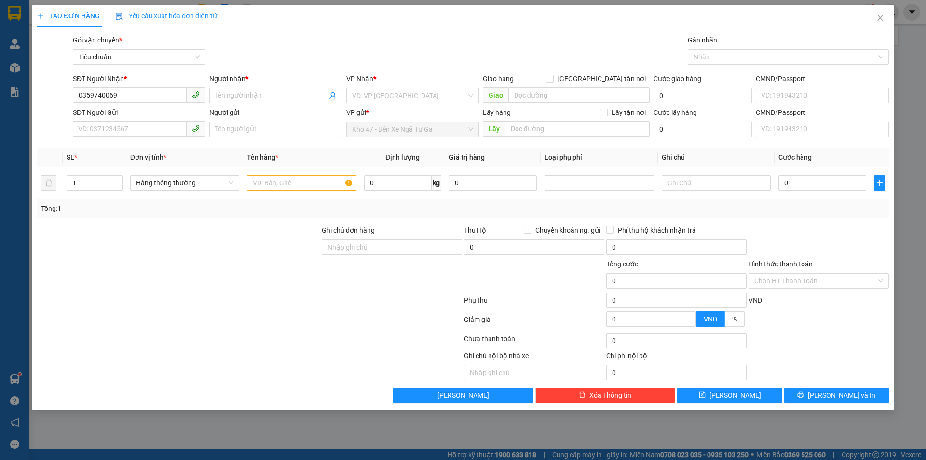
click at [321, 231] on div "Ghi chú đơn hàng" at bounding box center [392, 242] width 142 height 34
click at [376, 185] on input "0" at bounding box center [398, 182] width 68 height 15
type input "7"
click at [415, 218] on div "Transit Pickup Surcharge Ids Transit Deliver Surcharge Ids Transit Deliver Surc…" at bounding box center [463, 219] width 852 height 368
click at [784, 230] on div at bounding box center [819, 242] width 142 height 34
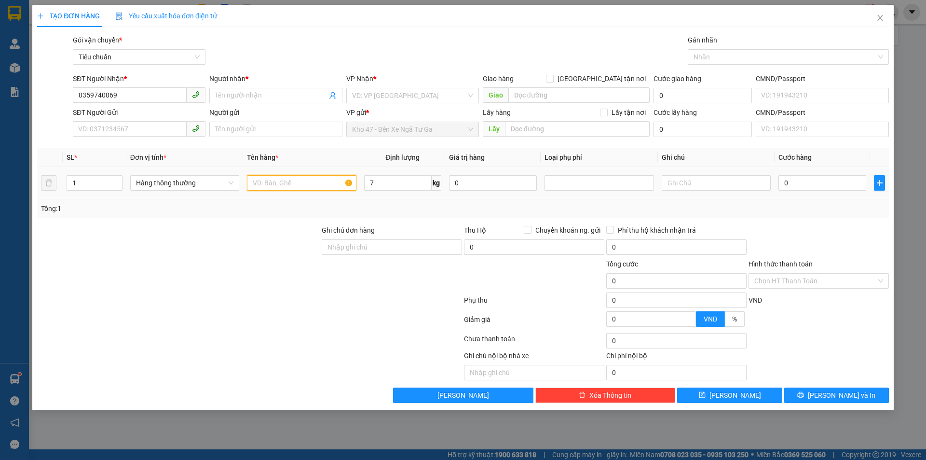
click at [299, 181] on input "text" at bounding box center [301, 182] width 109 height 15
click at [234, 304] on div at bounding box center [249, 301] width 427 height 19
click at [136, 103] on span "0359740069" at bounding box center [139, 95] width 133 height 15
click at [142, 96] on input "0359740069" at bounding box center [130, 94] width 114 height 15
click at [139, 116] on div "0359740069 - Mẹ Dung" at bounding box center [139, 115] width 121 height 11
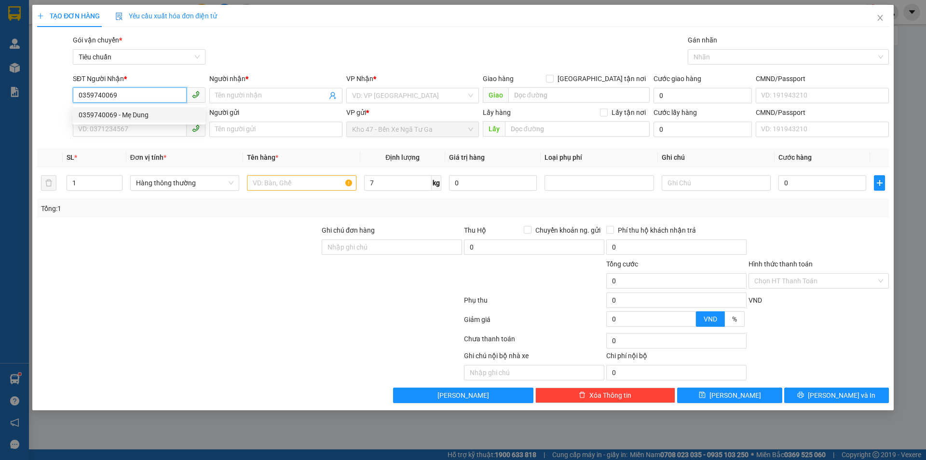
type input "Mẹ Dung"
type input "100.000"
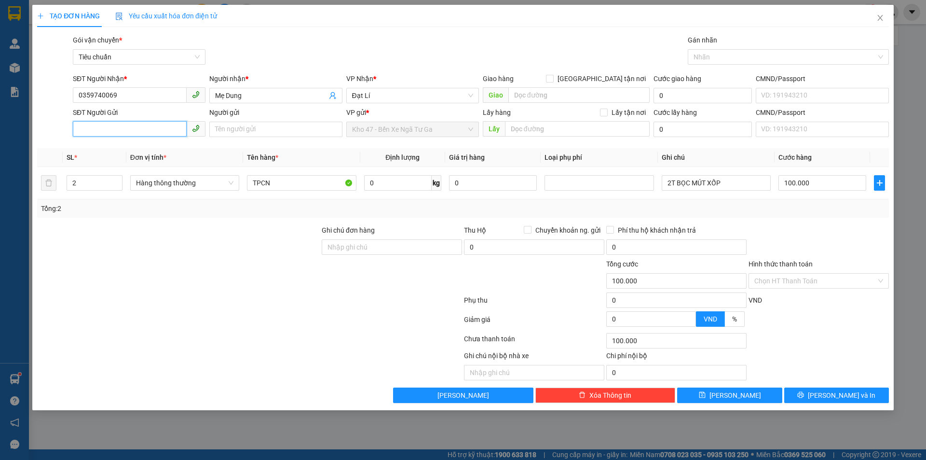
click at [134, 132] on input "SĐT Người Gửi" at bounding box center [130, 128] width 114 height 15
drag, startPoint x: 134, startPoint y: 150, endPoint x: 144, endPoint y: 230, distance: 81.1
click at [135, 151] on div "0962444410 - C Ly" at bounding box center [139, 148] width 121 height 11
type input "0962444410"
type input "C Ly"
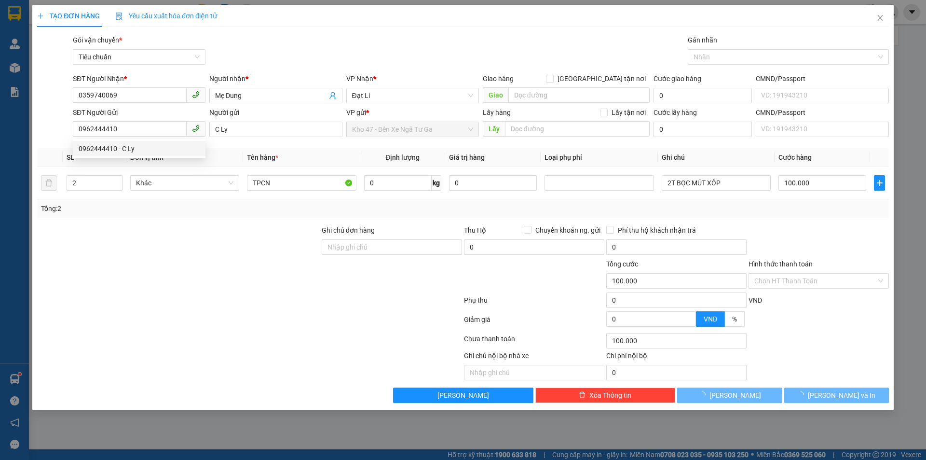
click at [144, 230] on div at bounding box center [178, 242] width 285 height 34
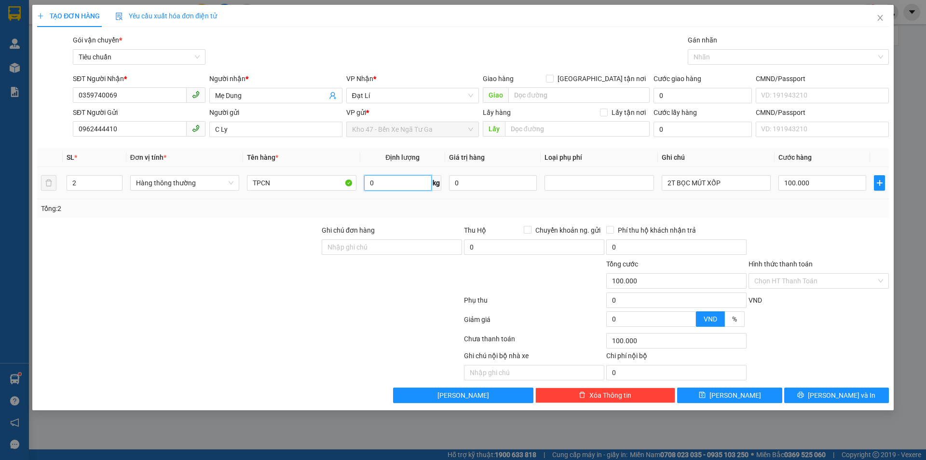
click at [384, 184] on input "0" at bounding box center [398, 182] width 68 height 15
type input "7"
click at [422, 223] on div "Transit Pickup Surcharge Ids Transit Deliver Surcharge Ids Transit Deliver Surc…" at bounding box center [463, 219] width 852 height 368
type input "40.000"
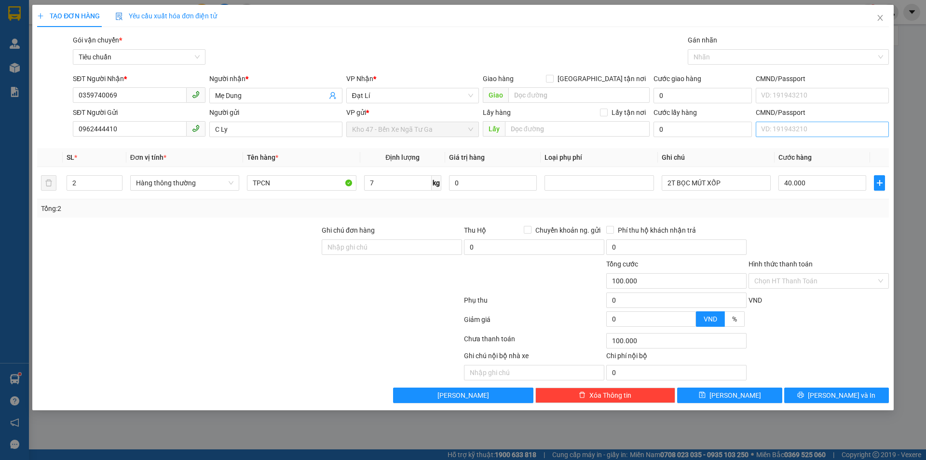
type input "40.000"
click at [810, 178] on input "40.000" at bounding box center [823, 182] width 88 height 15
type input "8"
type input "80"
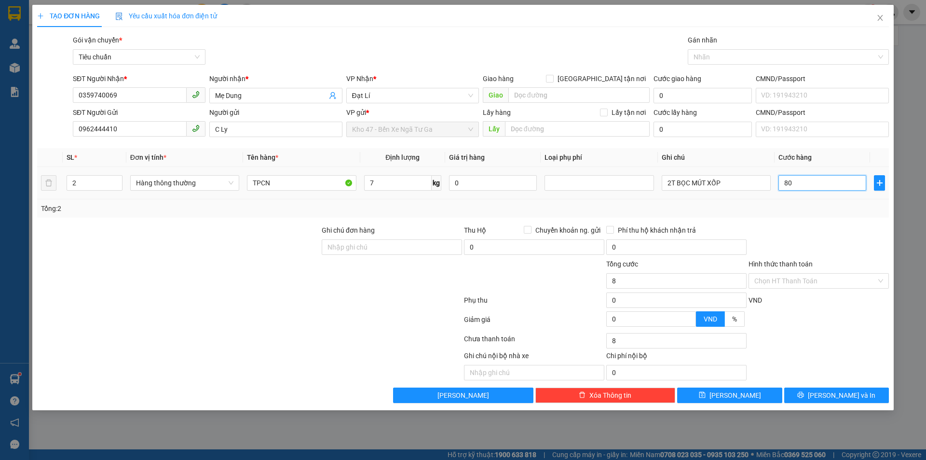
type input "80"
type input "80.000"
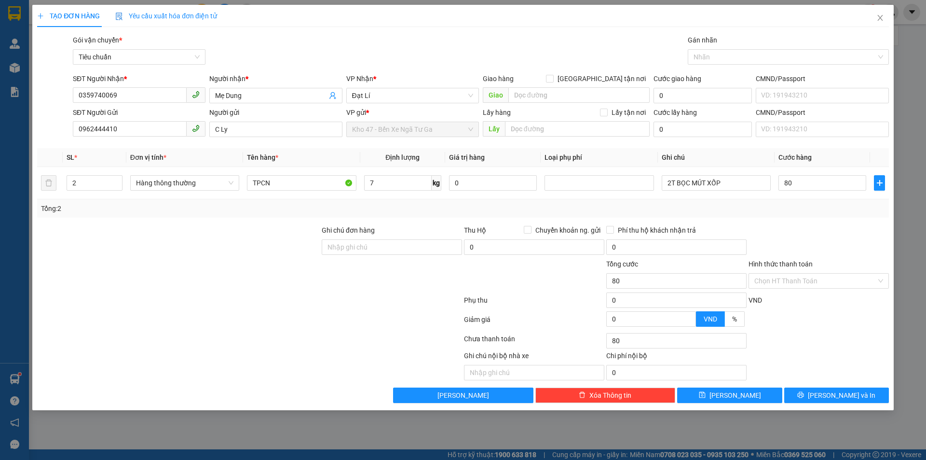
type input "80.000"
click at [821, 214] on div "Tổng: 2" at bounding box center [463, 208] width 852 height 18
click at [835, 285] on input "Hình thức thanh toán" at bounding box center [816, 281] width 122 height 14
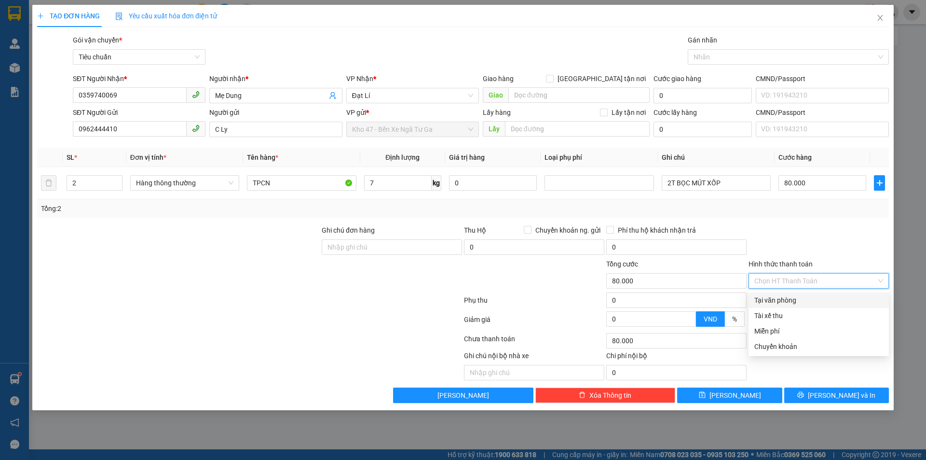
click at [831, 296] on div "Tại văn phòng" at bounding box center [819, 300] width 129 height 11
type input "0"
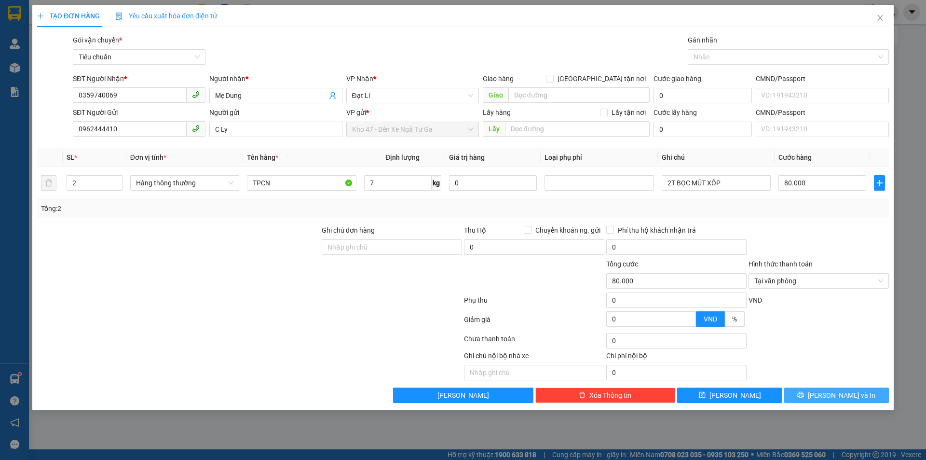
click at [842, 391] on span "[PERSON_NAME] và In" at bounding box center [842, 395] width 68 height 11
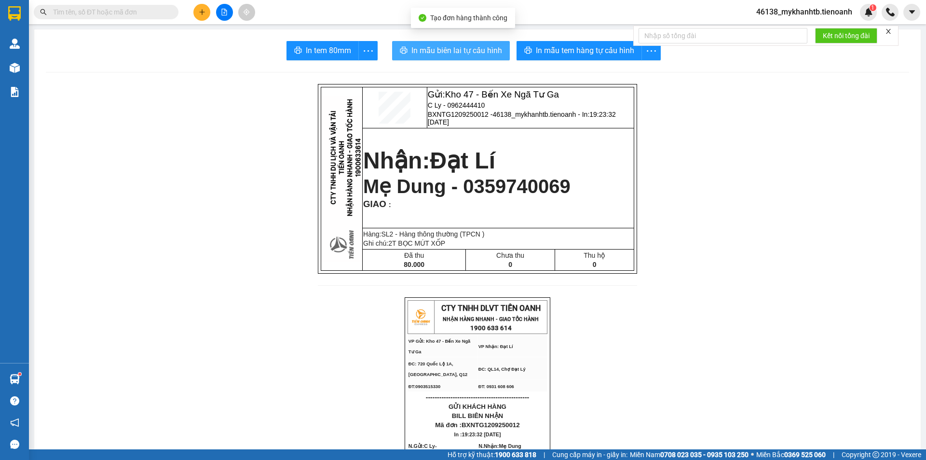
click at [499, 53] on button "In mẫu biên lai tự cấu hình" at bounding box center [451, 50] width 118 height 19
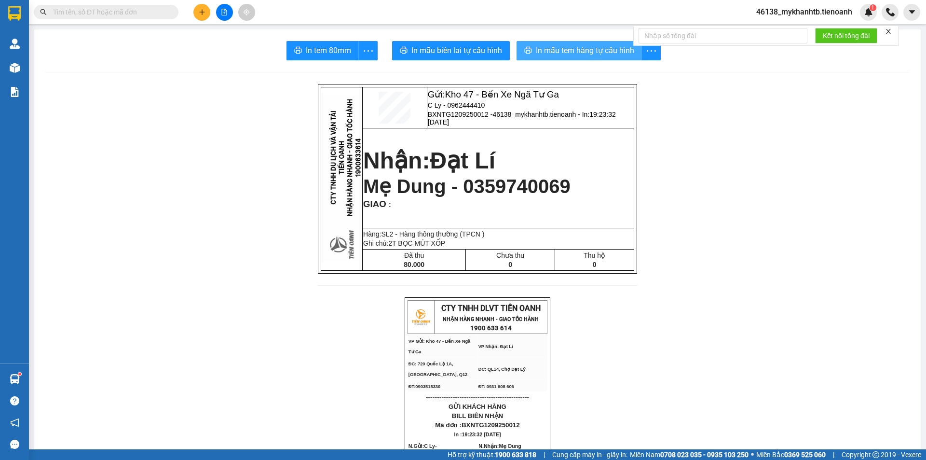
click at [560, 57] on button "In mẫu tem hàng tự cấu hình" at bounding box center [579, 50] width 125 height 19
click at [109, 10] on input "text" at bounding box center [110, 12] width 114 height 11
paste input "0359740069"
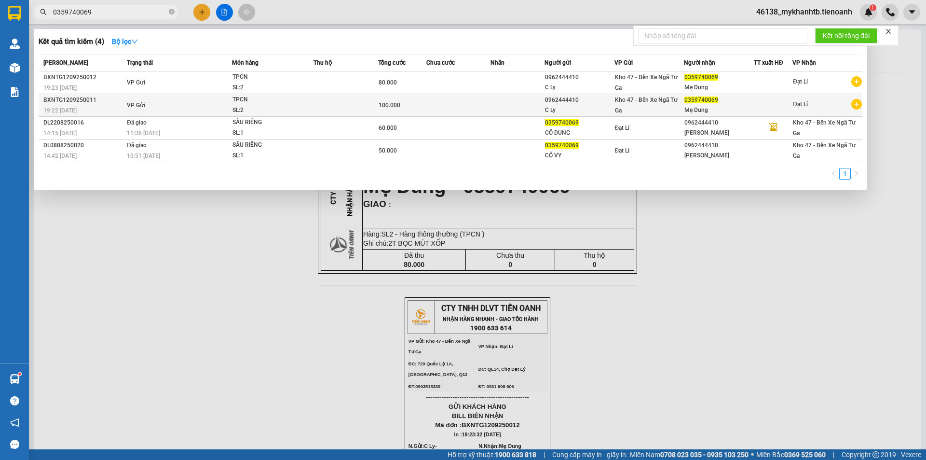
type input "0359740069"
click at [578, 99] on div "0962444410" at bounding box center [579, 100] width 69 height 10
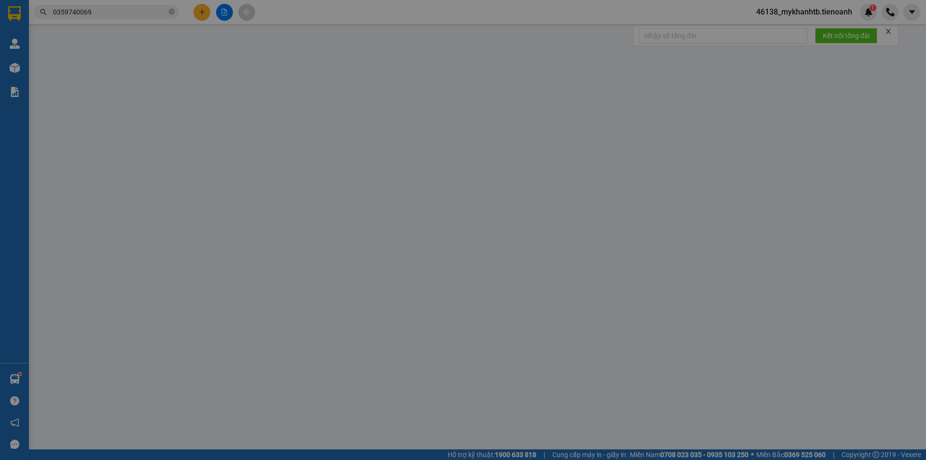
type input "0359740069"
type input "Mẹ Dung"
type input "0962444410"
type input "C Ly"
type input "100.000"
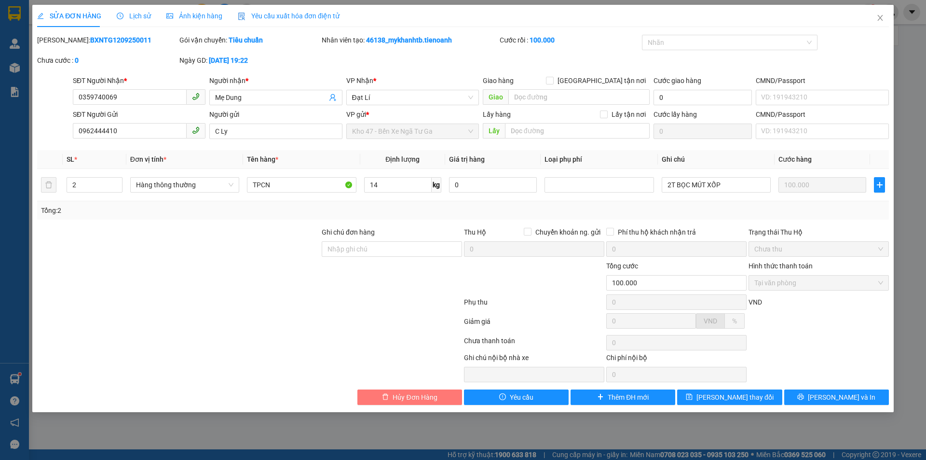
click at [405, 398] on span "Hủy Đơn Hàng" at bounding box center [415, 397] width 44 height 11
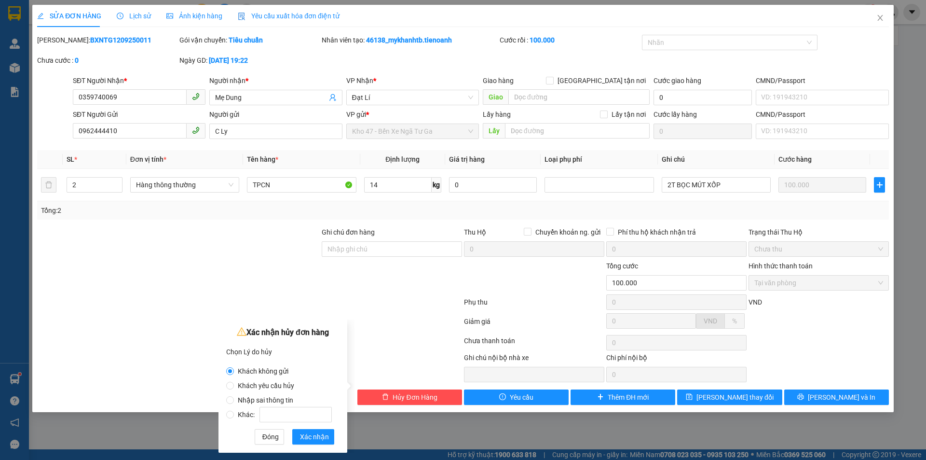
click at [274, 399] on span "Nhập sai thông tin" at bounding box center [265, 400] width 63 height 8
click at [234, 399] on input "Nhập sai thông tin" at bounding box center [230, 400] width 8 height 8
radio input "true"
radio input "false"
click at [308, 439] on span "Xác nhận" at bounding box center [314, 436] width 29 height 11
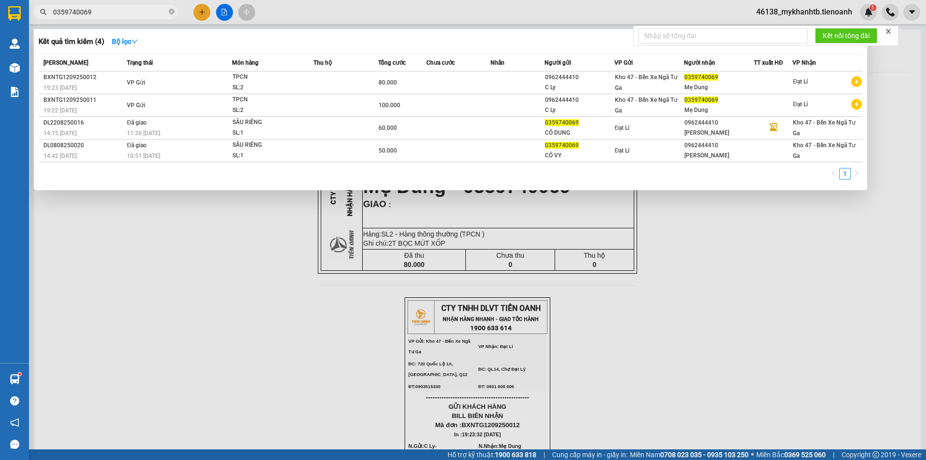
click at [93, 12] on input "0359740069" at bounding box center [110, 12] width 114 height 11
click at [158, 308] on div at bounding box center [463, 230] width 926 height 460
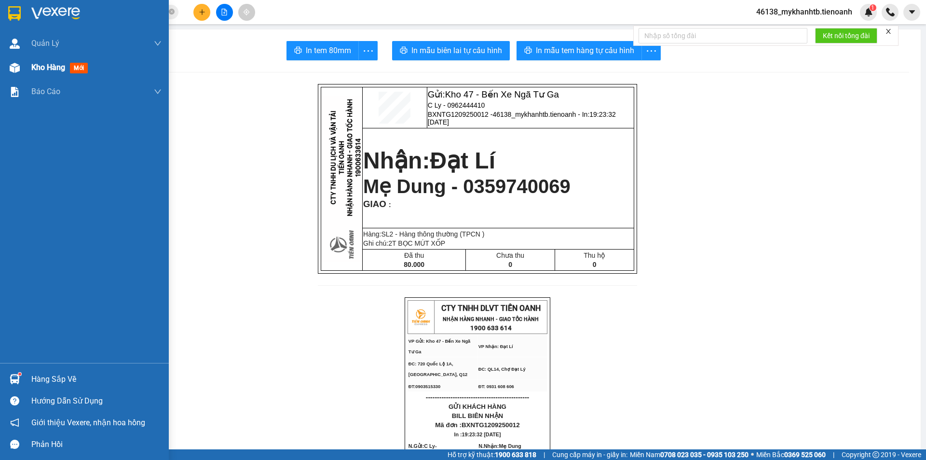
click at [33, 75] on div "Kho hàng mới" at bounding box center [96, 67] width 130 height 24
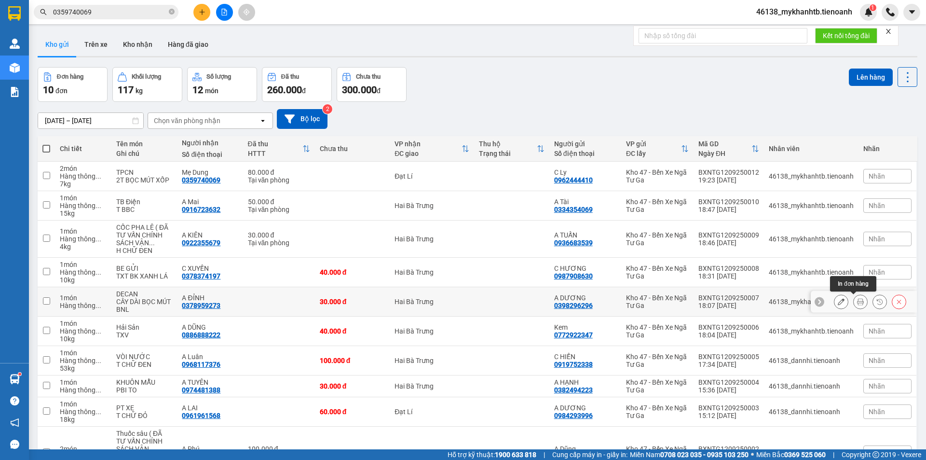
click at [857, 303] on icon at bounding box center [860, 301] width 7 height 7
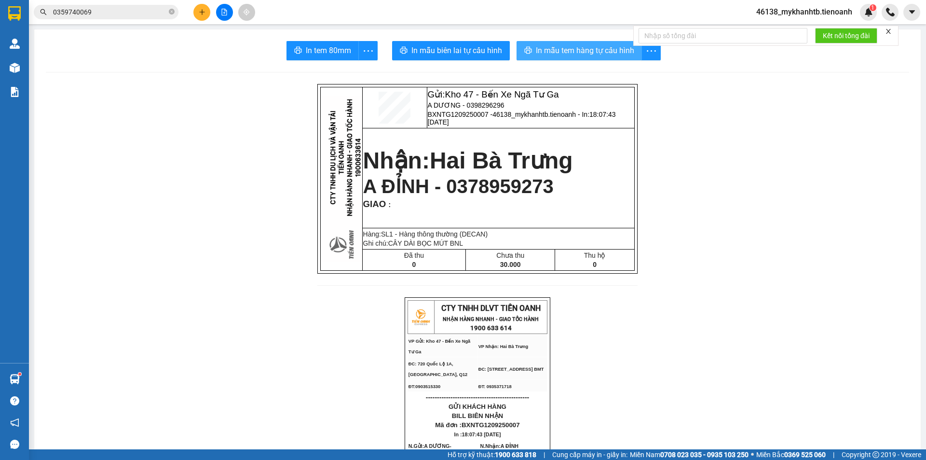
click at [557, 53] on span "In mẫu tem hàng tự cấu hình" at bounding box center [585, 50] width 98 height 12
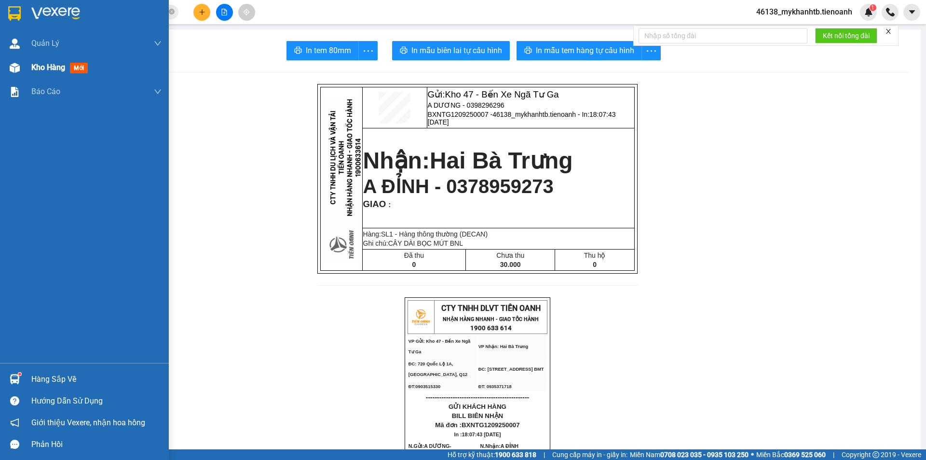
click at [19, 72] on img at bounding box center [15, 68] width 10 height 10
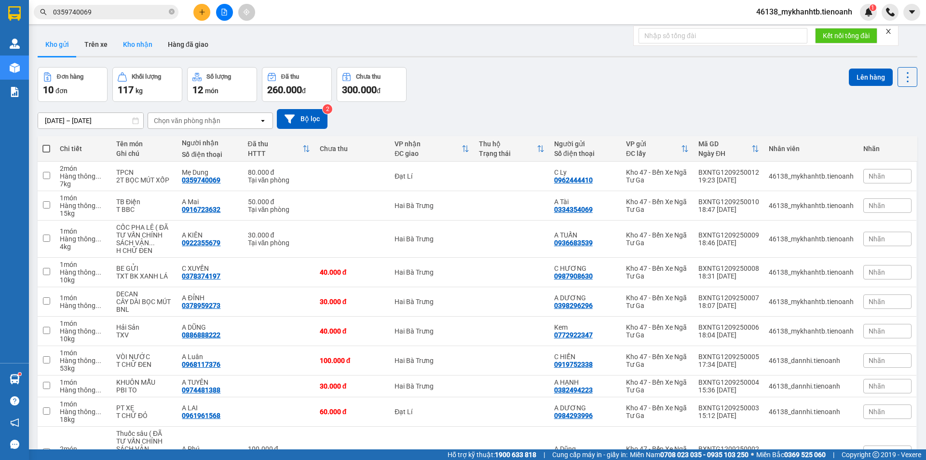
click at [132, 44] on button "Kho nhận" at bounding box center [137, 44] width 45 height 23
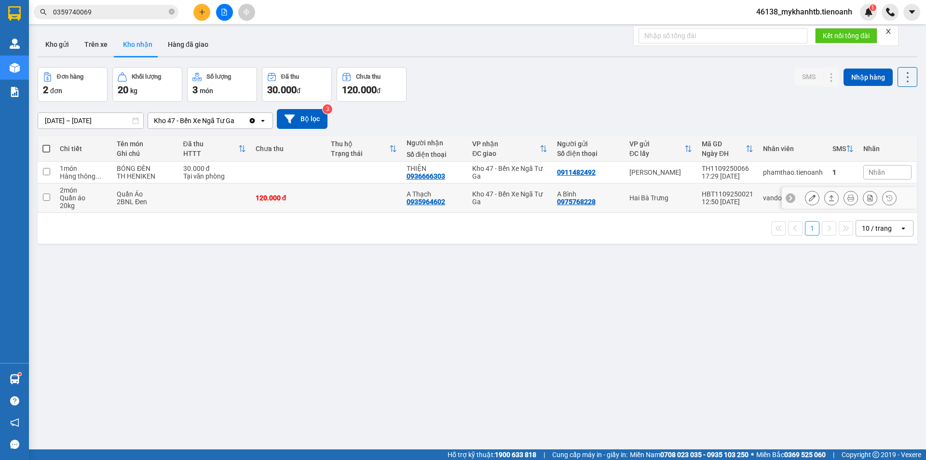
click at [826, 202] on button at bounding box center [832, 198] width 14 height 17
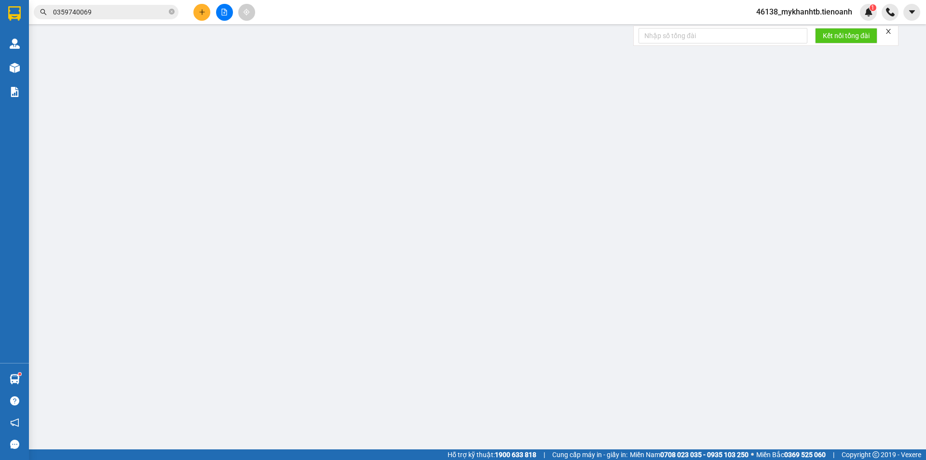
type input "0935964602"
type input "A Thạch"
type input "0975768228"
type input "A Bình"
type input "120.000"
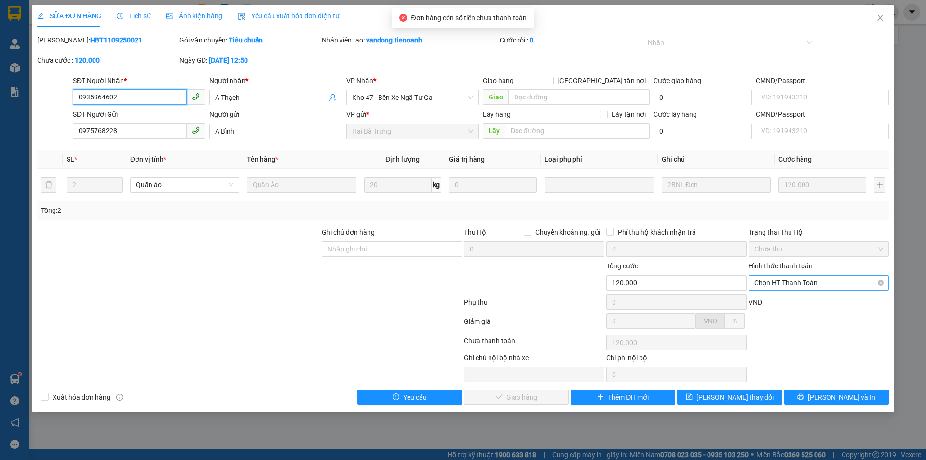
drag, startPoint x: 794, startPoint y: 283, endPoint x: 796, endPoint y: 293, distance: 10.2
click at [795, 283] on span "Chọn HT Thanh Toán" at bounding box center [819, 282] width 129 height 14
click at [797, 305] on div "Tại văn phòng" at bounding box center [819, 302] width 129 height 11
type input "0"
click at [535, 392] on button "[PERSON_NAME] và Giao hàng" at bounding box center [516, 396] width 105 height 15
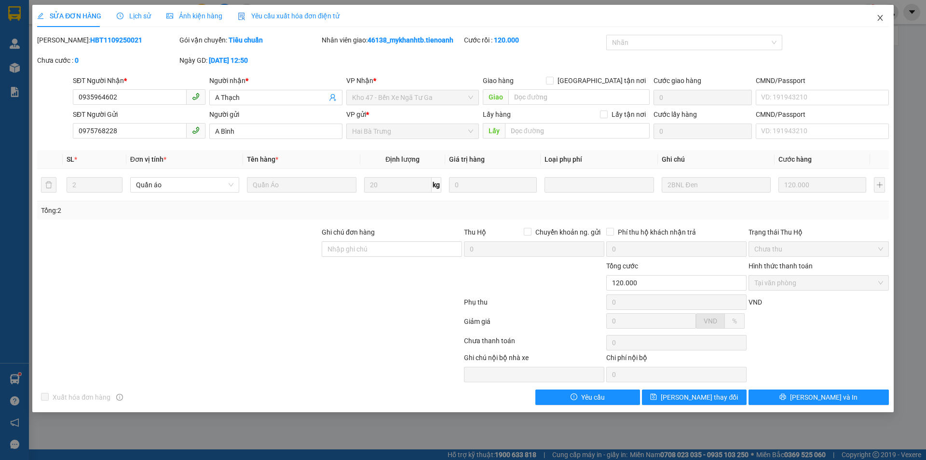
click at [879, 20] on icon "close" at bounding box center [880, 18] width 5 height 6
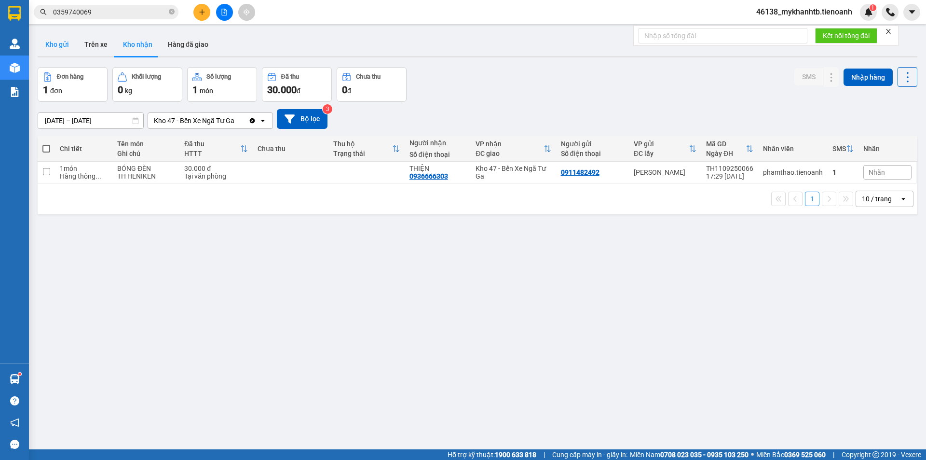
click at [40, 42] on button "Kho gửi" at bounding box center [57, 44] width 39 height 23
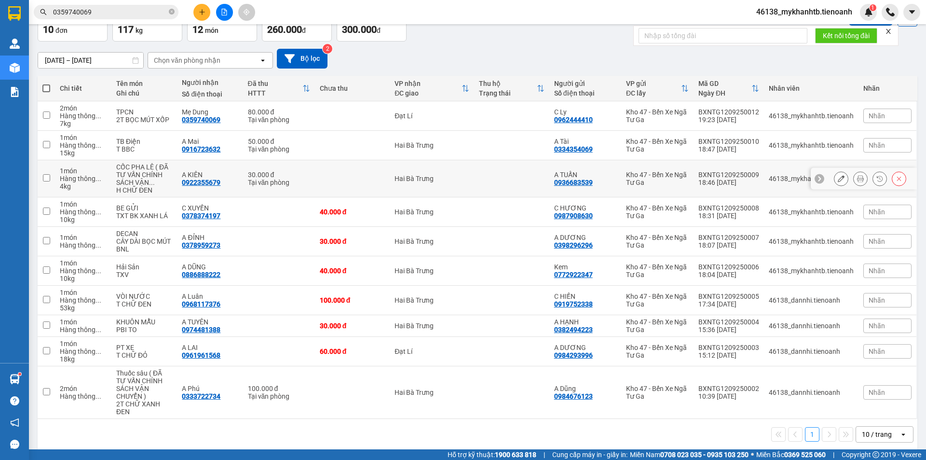
scroll to position [62, 0]
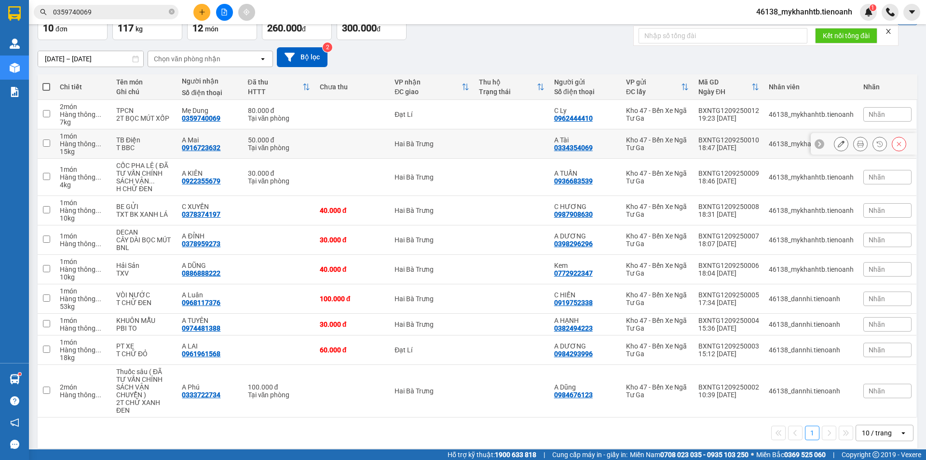
click at [417, 145] on div "Hai Bà Trưng" at bounding box center [432, 144] width 75 height 8
checkbox input "true"
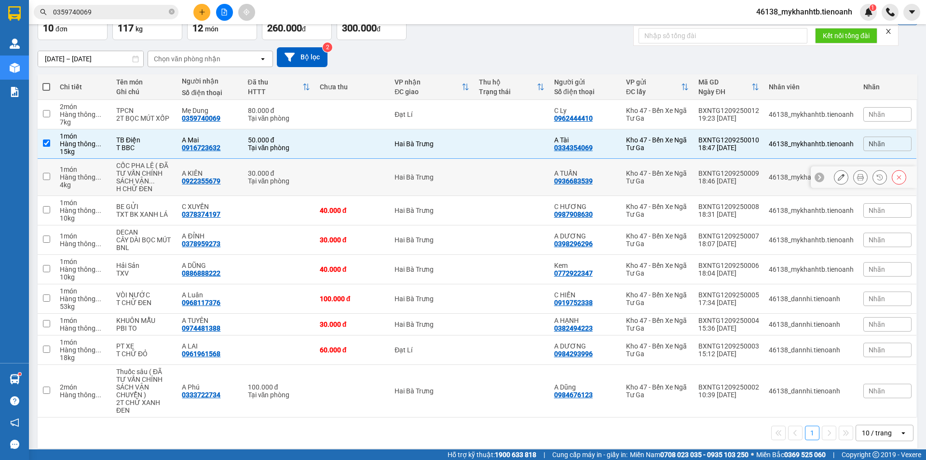
click at [426, 180] on div "Hai Bà Trưng" at bounding box center [432, 177] width 75 height 8
checkbox input "true"
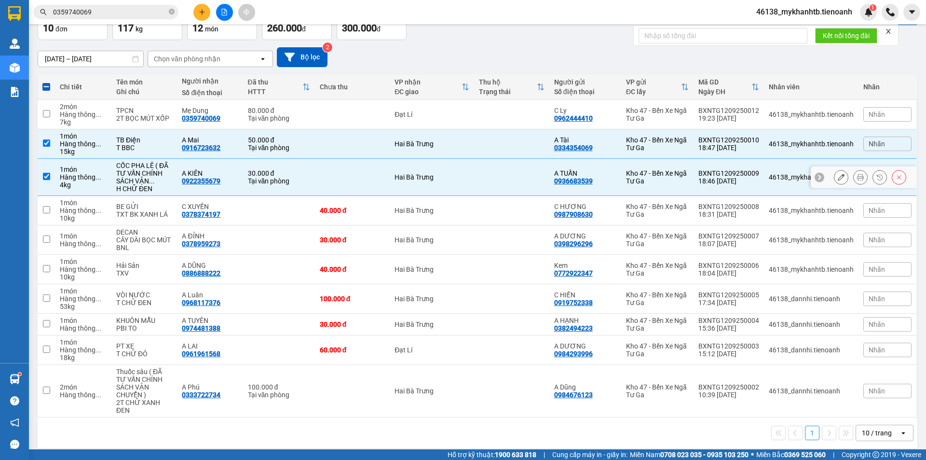
click at [434, 217] on td "Hai Bà Trưng" at bounding box center [432, 210] width 84 height 29
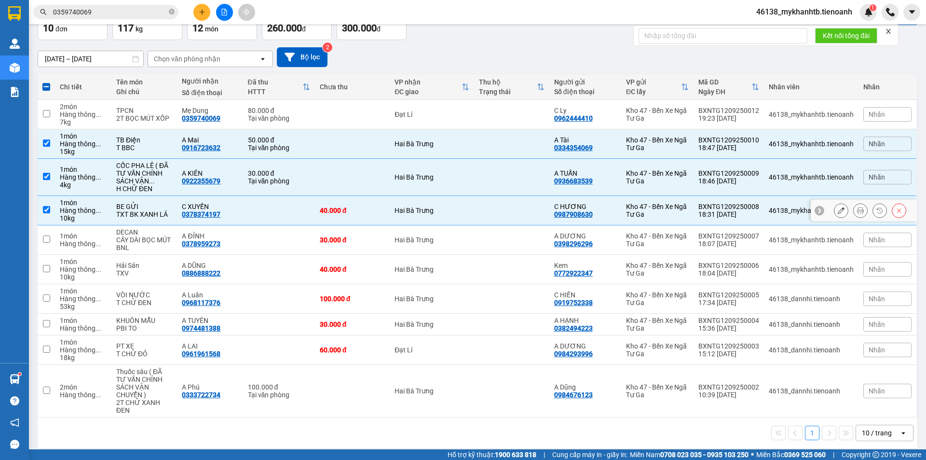
checkbox input "true"
click at [437, 236] on div "Hai Bà Trưng" at bounding box center [432, 240] width 75 height 8
checkbox input "true"
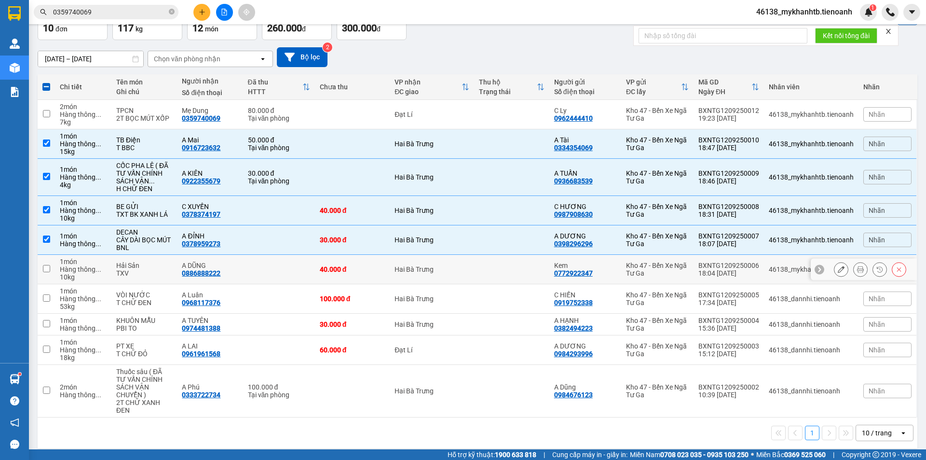
click at [441, 264] on td "Hai Bà Trưng" at bounding box center [432, 269] width 84 height 29
checkbox input "true"
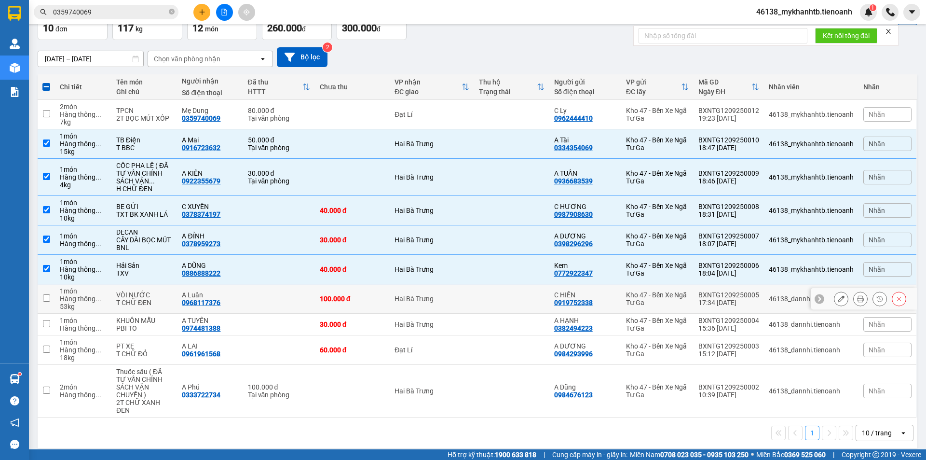
click at [446, 304] on td "Hai Bà Trưng" at bounding box center [432, 298] width 84 height 29
checkbox input "true"
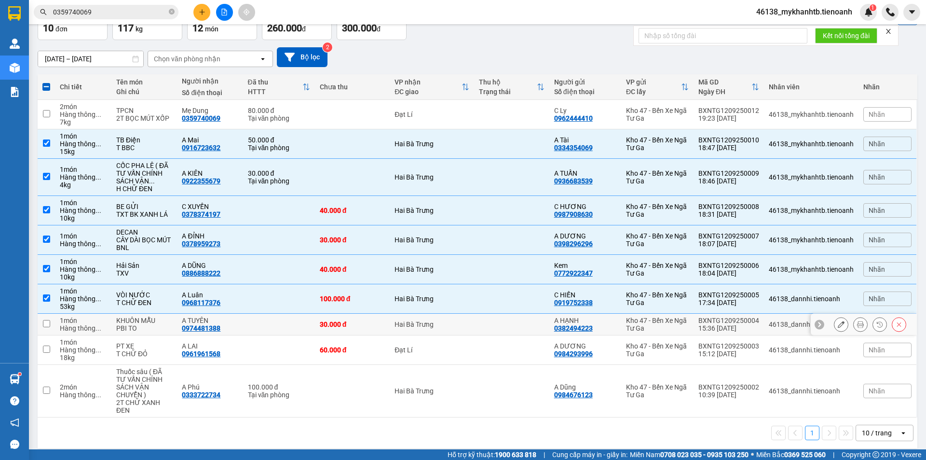
click at [448, 318] on td "Hai Bà Trưng" at bounding box center [432, 325] width 84 height 22
checkbox input "true"
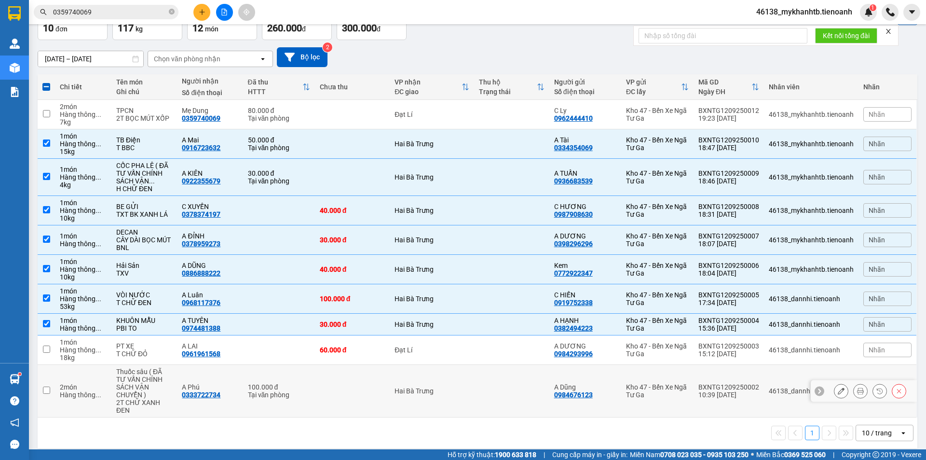
click at [293, 391] on div "Tại văn phòng" at bounding box center [279, 395] width 62 height 8
checkbox input "true"
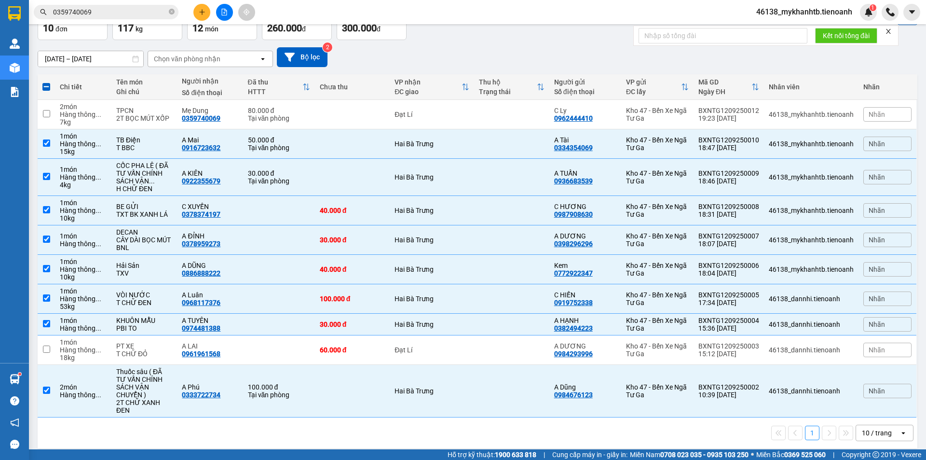
scroll to position [0, 0]
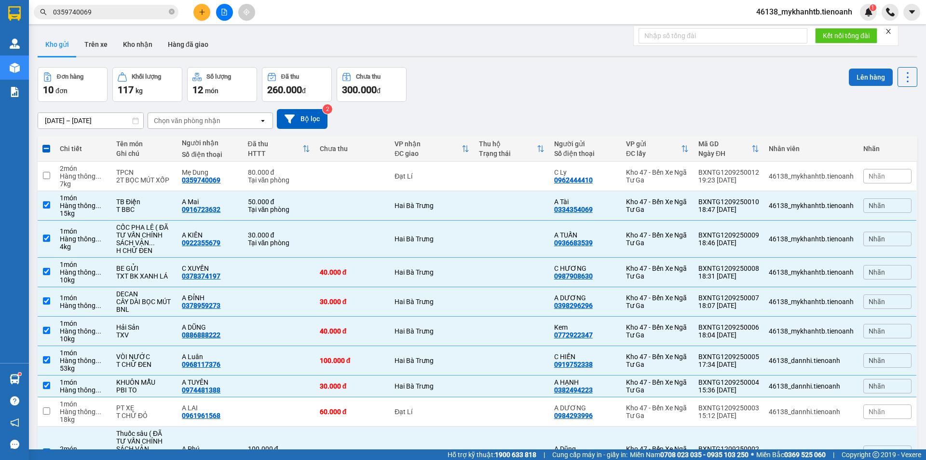
click at [870, 76] on button "Lên hàng" at bounding box center [871, 77] width 44 height 17
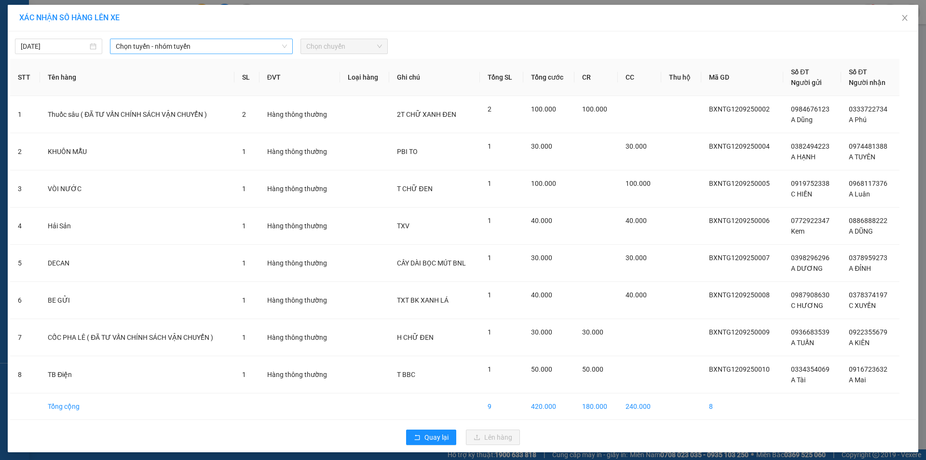
click at [204, 46] on span "Chọn tuyến - nhóm tuyến" at bounding box center [201, 46] width 171 height 14
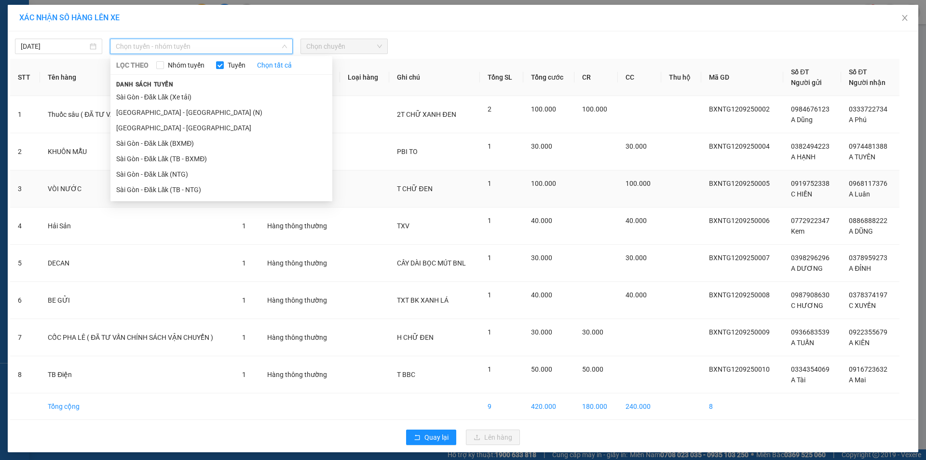
click at [204, 184] on li "Sài Gòn - Đăk Lăk (TB - NTG)" at bounding box center [221, 189] width 222 height 15
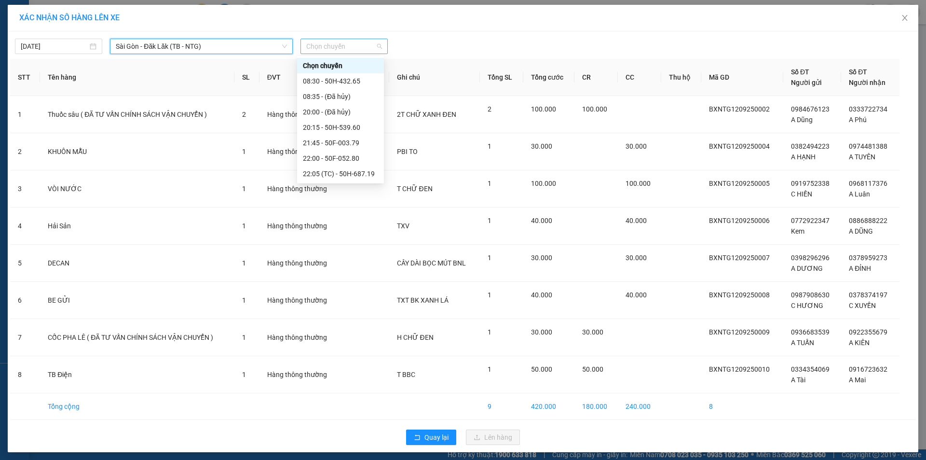
click at [332, 46] on span "Chọn chuyến" at bounding box center [344, 46] width 76 height 14
click at [364, 141] on div "21:45 - 50F-003.79" at bounding box center [340, 143] width 75 height 11
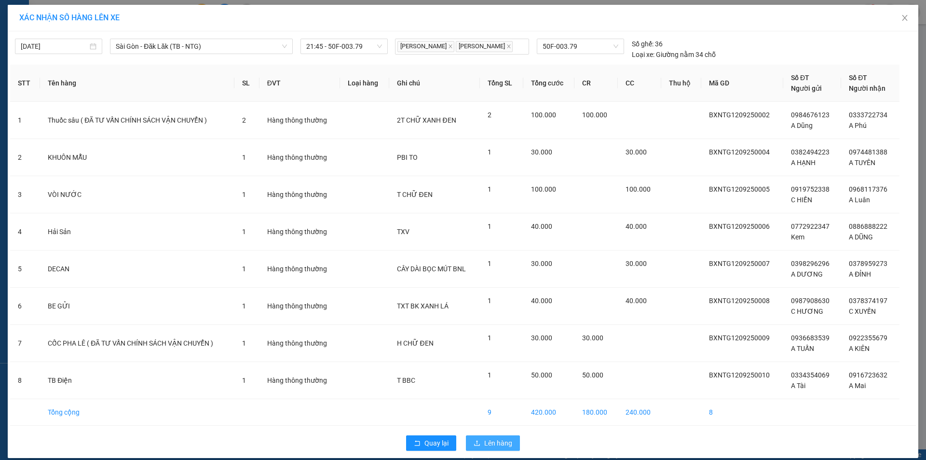
click at [493, 443] on span "Lên hàng" at bounding box center [498, 443] width 28 height 11
